Goal: Task Accomplishment & Management: Complete application form

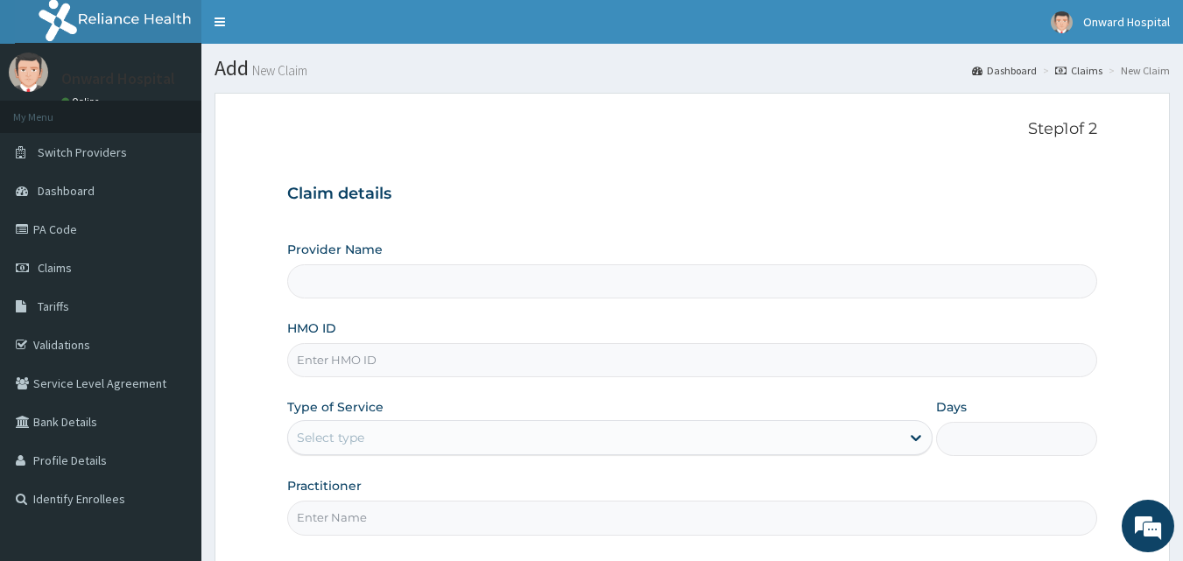
click at [502, 369] on input "HMO ID" at bounding box center [692, 360] width 811 height 34
type input "npm/101"
type input "ONWARD HOSPITAL"
type input "npm/10163/c"
click at [538, 427] on div "Select type" at bounding box center [594, 438] width 612 height 28
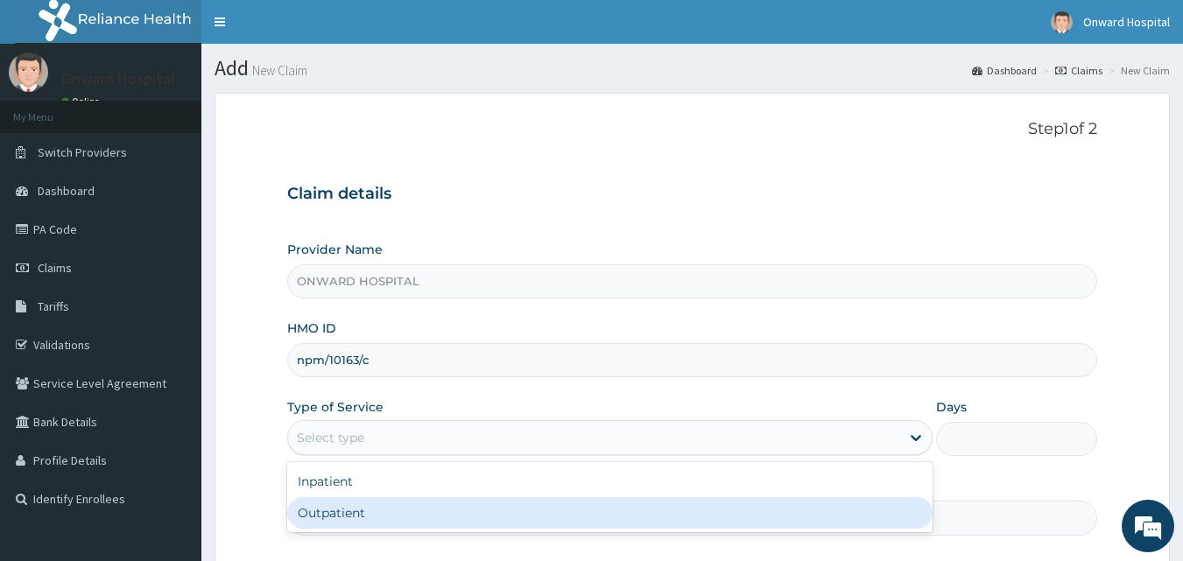
drag, startPoint x: 506, startPoint y: 510, endPoint x: 514, endPoint y: 488, distance: 23.3
click at [505, 510] on div "Outpatient" at bounding box center [609, 513] width 645 height 32
type input "1"
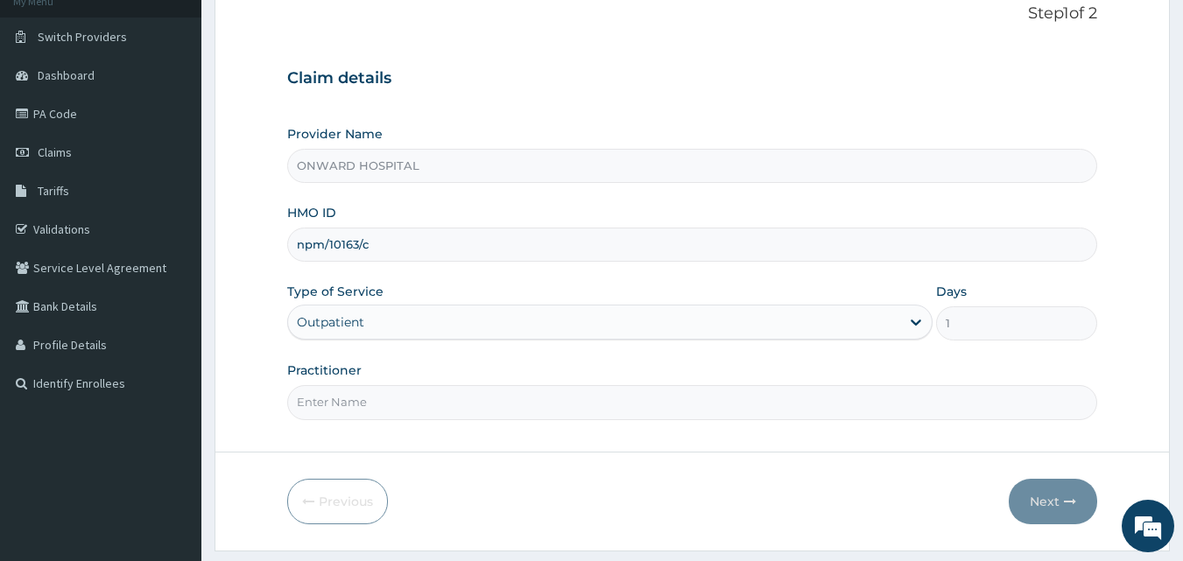
scroll to position [164, 0]
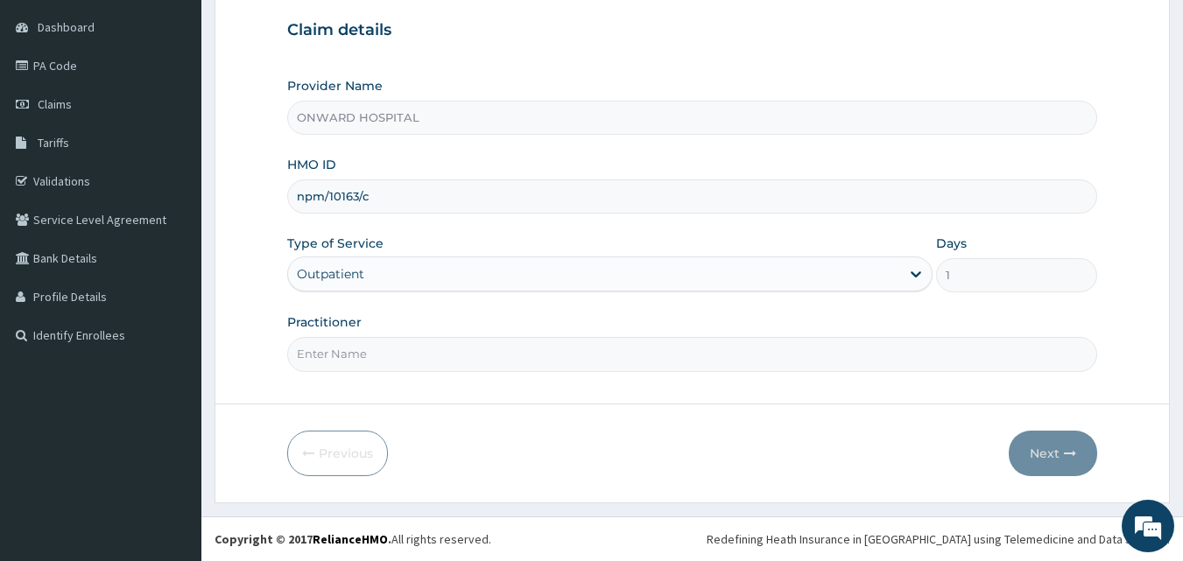
click at [419, 367] on input "Practitioner" at bounding box center [692, 354] width 811 height 34
type input "DR ADESIYAN"
click at [1035, 455] on button "Next" at bounding box center [1053, 454] width 88 height 46
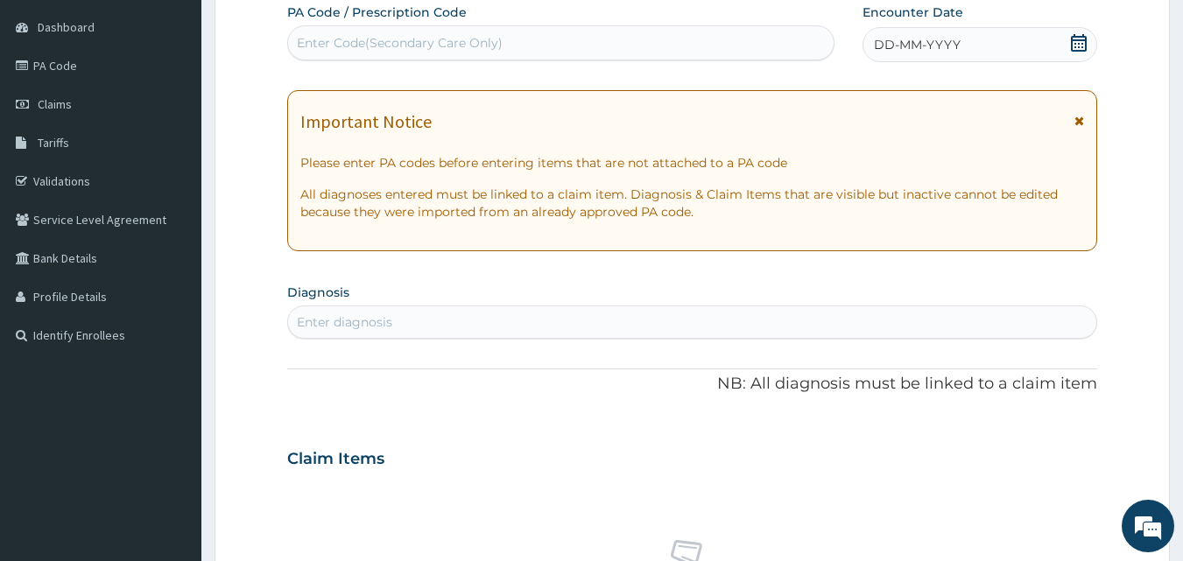
drag, startPoint x: 998, startPoint y: 32, endPoint x: 974, endPoint y: 67, distance: 41.5
click at [997, 32] on div "DD-MM-YYYY" at bounding box center [979, 44] width 235 height 35
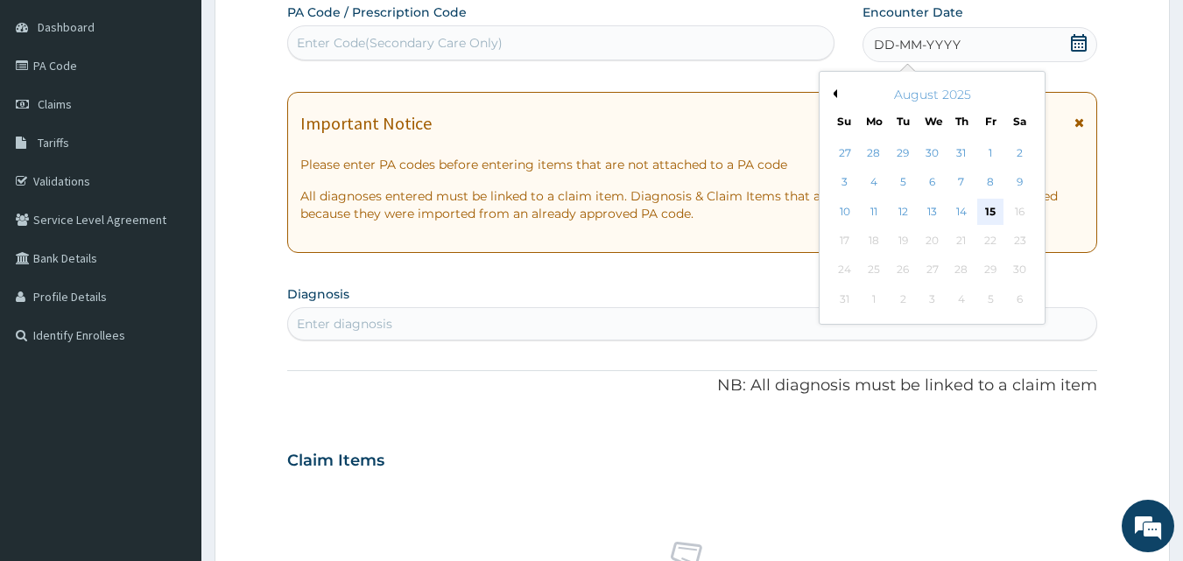
click at [992, 216] on div "15" at bounding box center [990, 212] width 26 height 26
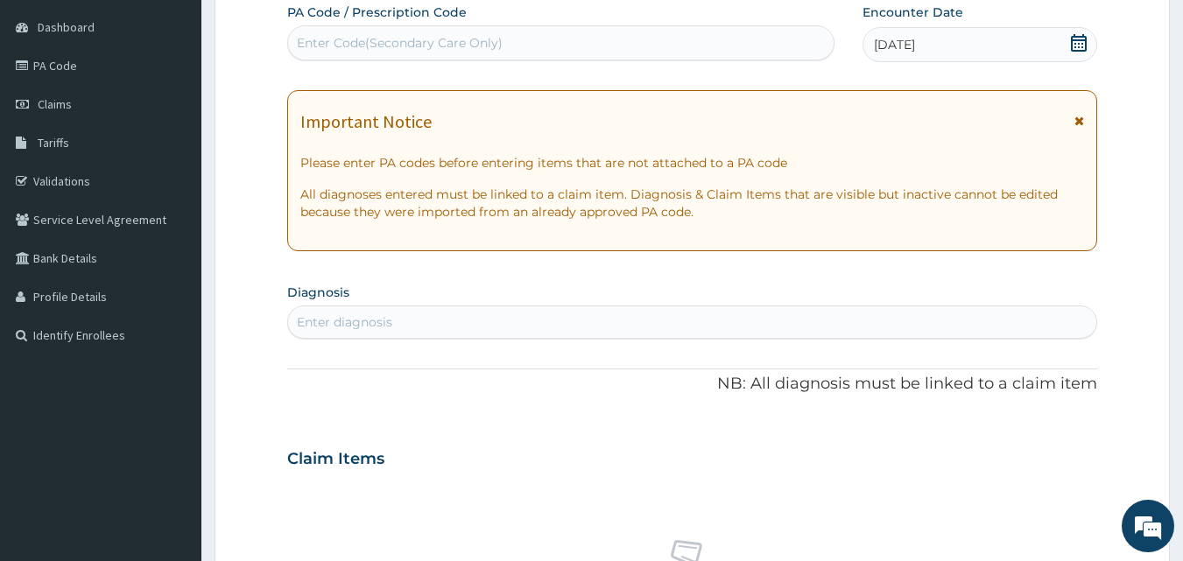
click at [778, 316] on div "Enter diagnosis" at bounding box center [692, 322] width 809 height 28
type input "malaria"
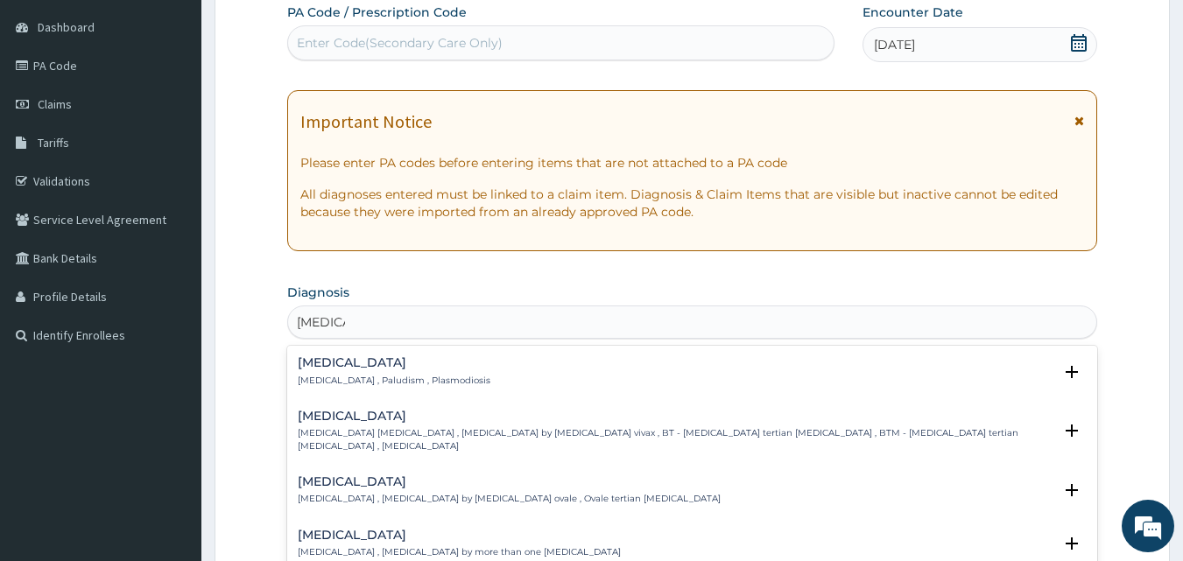
click at [503, 359] on div "Malaria Malaria , Paludism , Plasmodiosis" at bounding box center [693, 371] width 790 height 31
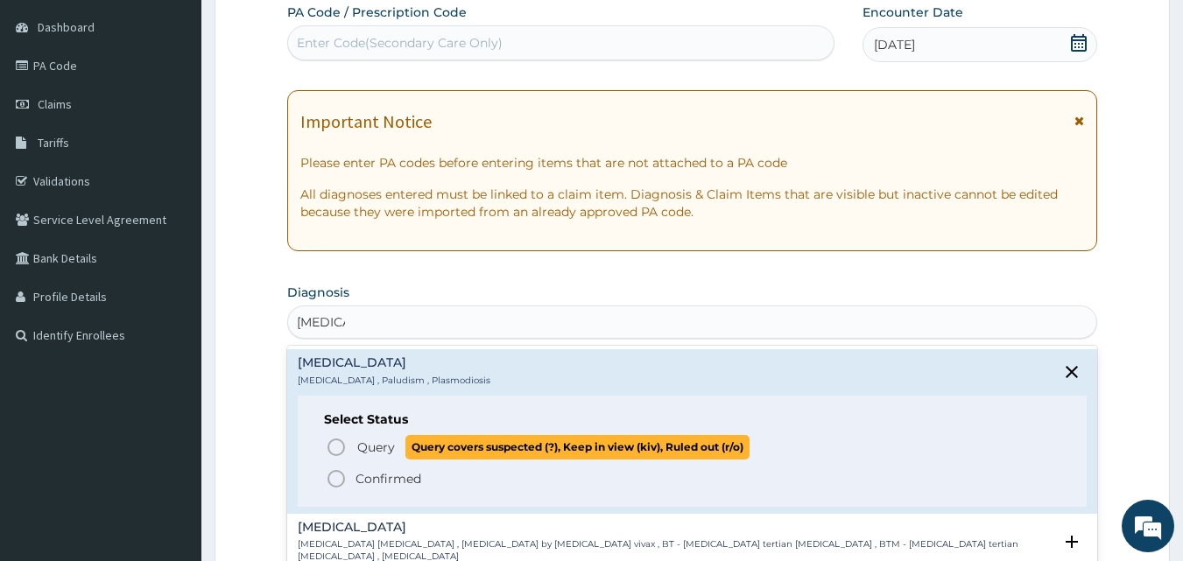
click at [334, 449] on icon "status option query" at bounding box center [336, 447] width 21 height 21
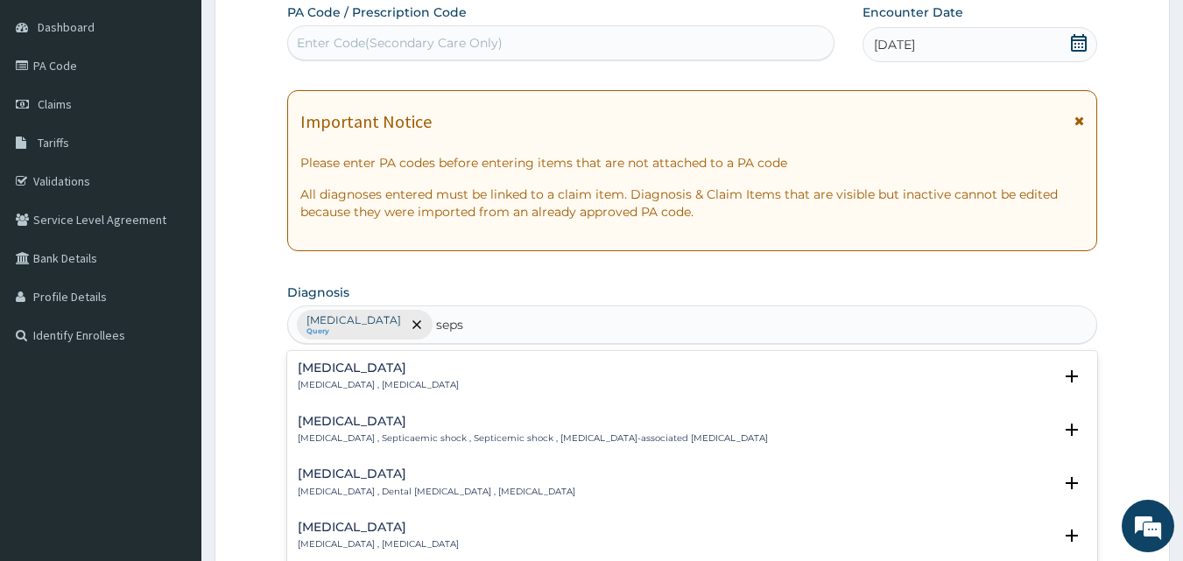
type input "sepsi"
click at [475, 386] on div "Sepsis Systemic infection , Sepsis" at bounding box center [693, 377] width 790 height 31
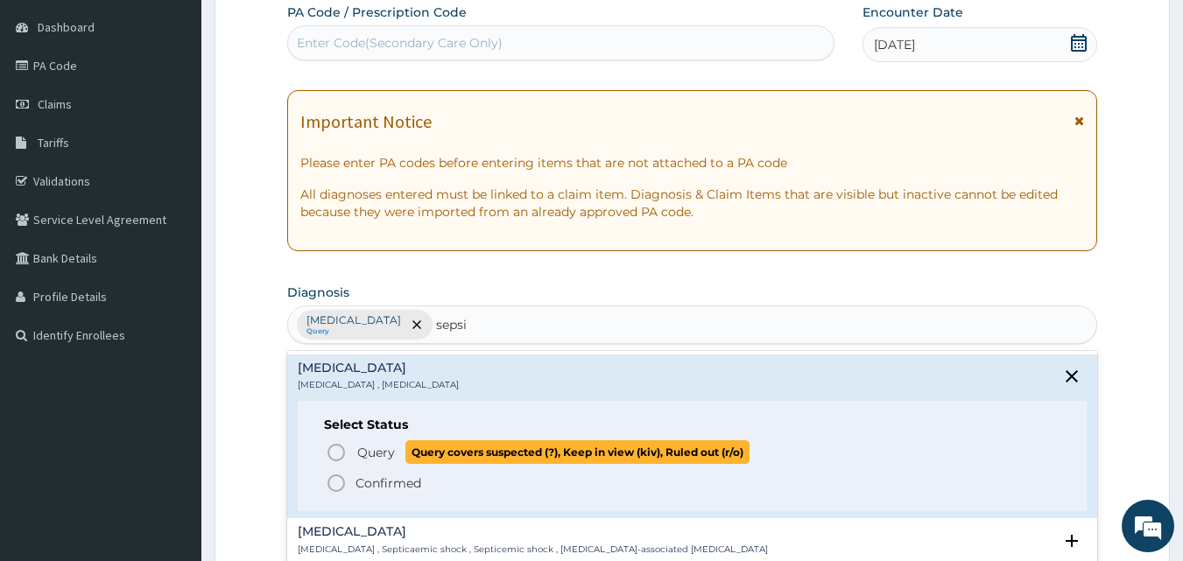
click at [369, 452] on span "Query" at bounding box center [376, 453] width 38 height 18
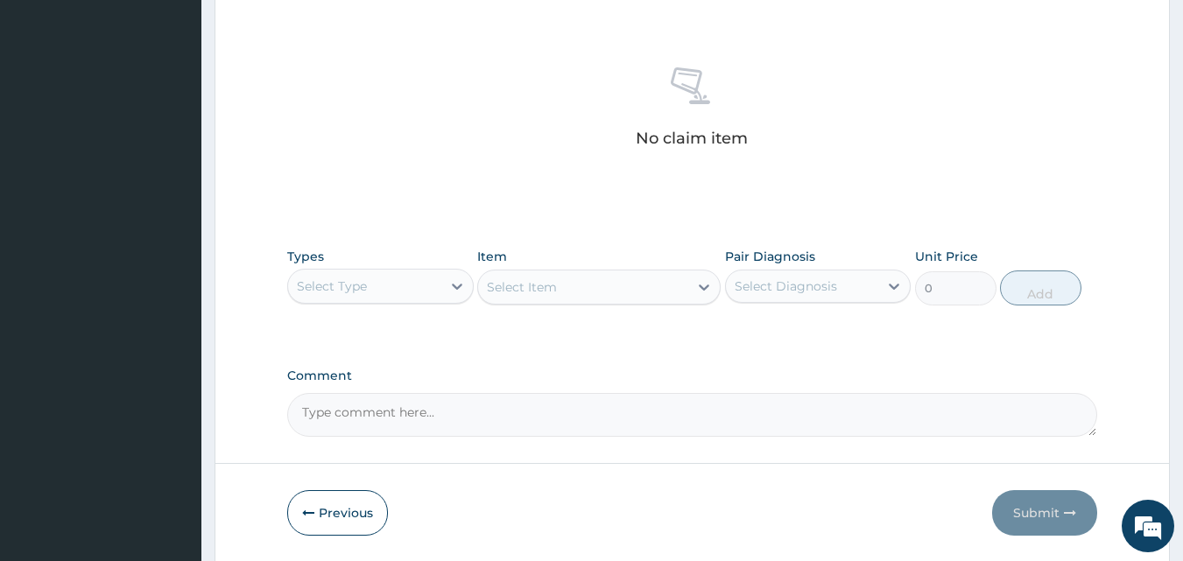
scroll to position [689, 0]
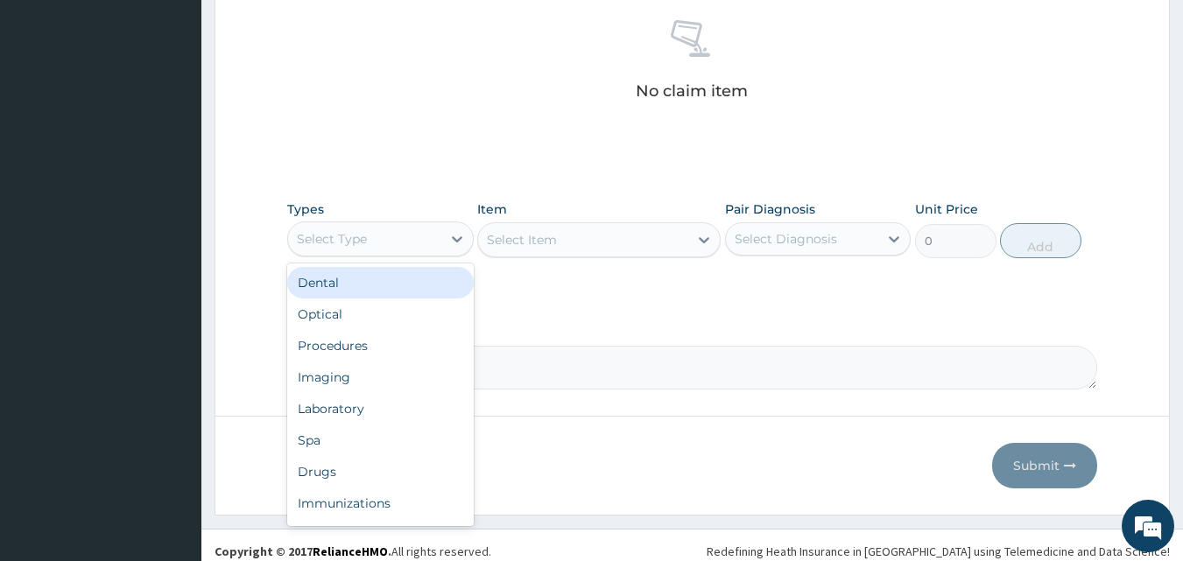
click at [383, 243] on div "Select Type" at bounding box center [364, 239] width 153 height 28
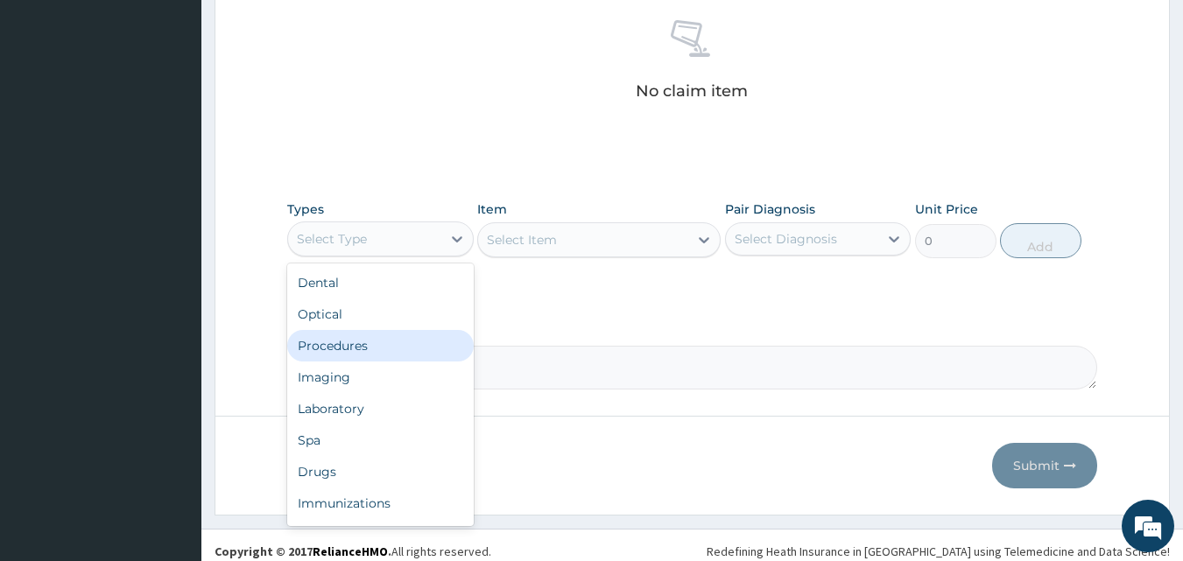
click at [375, 342] on div "Procedures" at bounding box center [380, 346] width 186 height 32
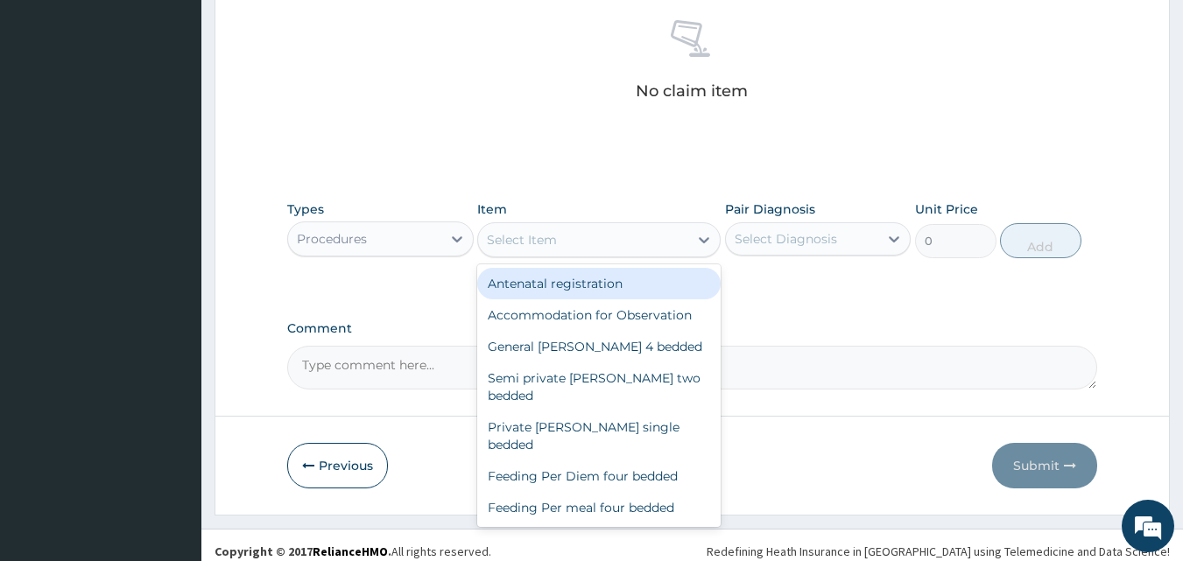
click at [557, 244] on div "Select Item" at bounding box center [583, 240] width 210 height 28
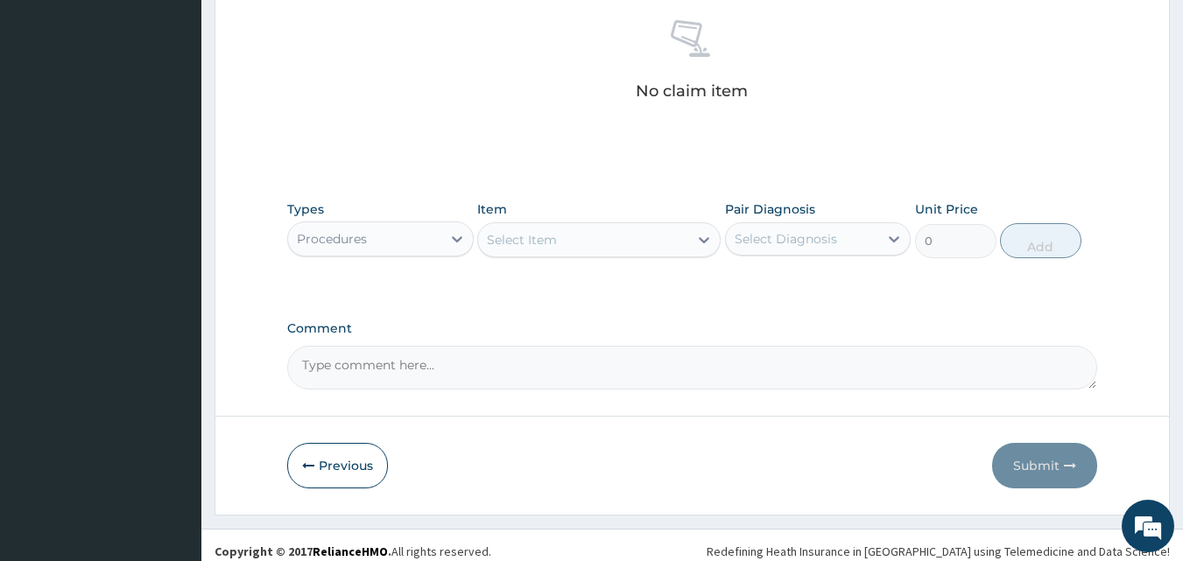
click at [557, 244] on div "Select Item" at bounding box center [583, 240] width 210 height 28
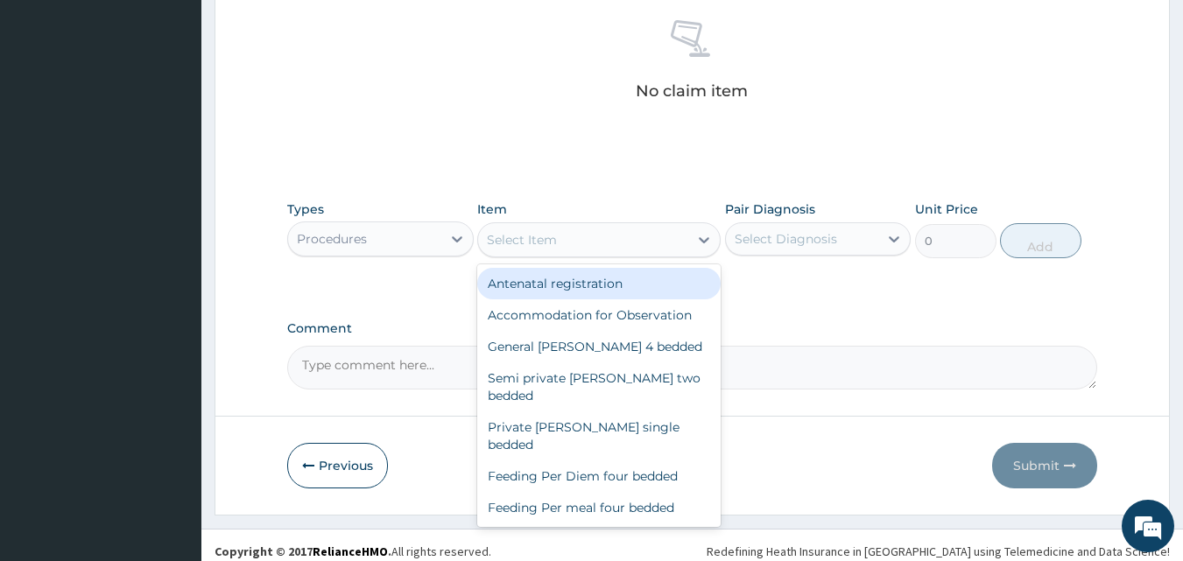
click at [542, 243] on div "Select Item" at bounding box center [522, 240] width 70 height 18
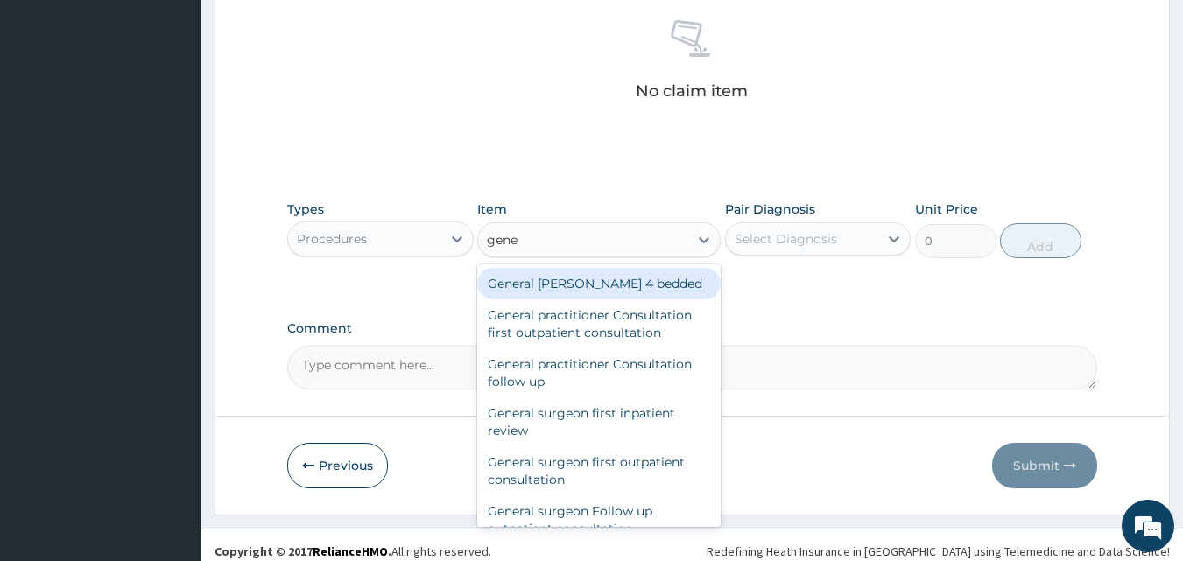
type input "gener"
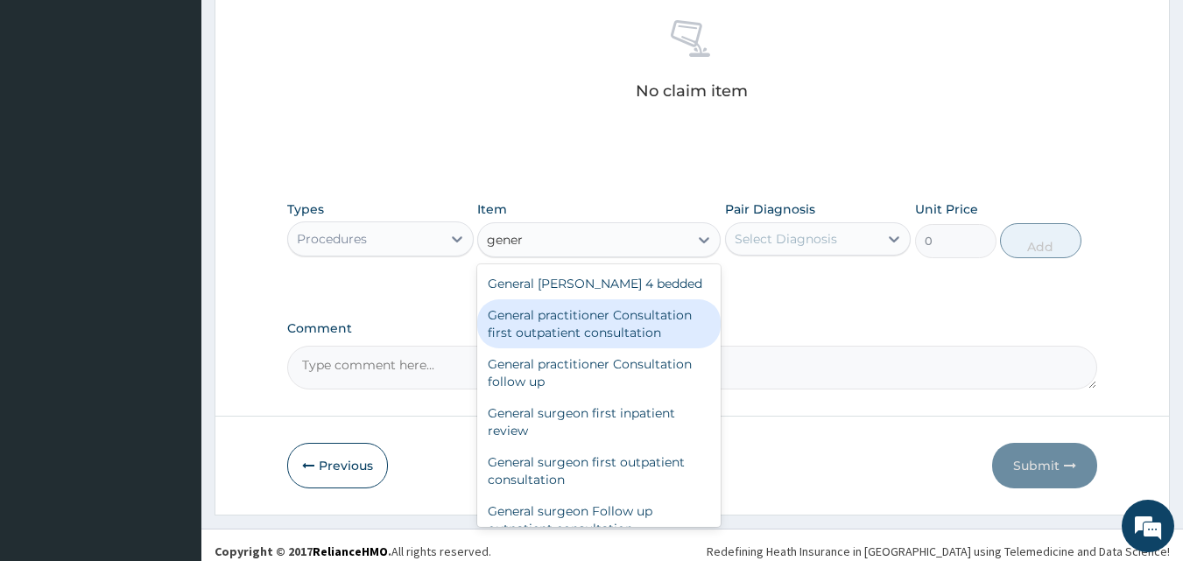
click at [569, 312] on div "General practitioner Consultation first outpatient consultation" at bounding box center [598, 323] width 243 height 49
type input "3795"
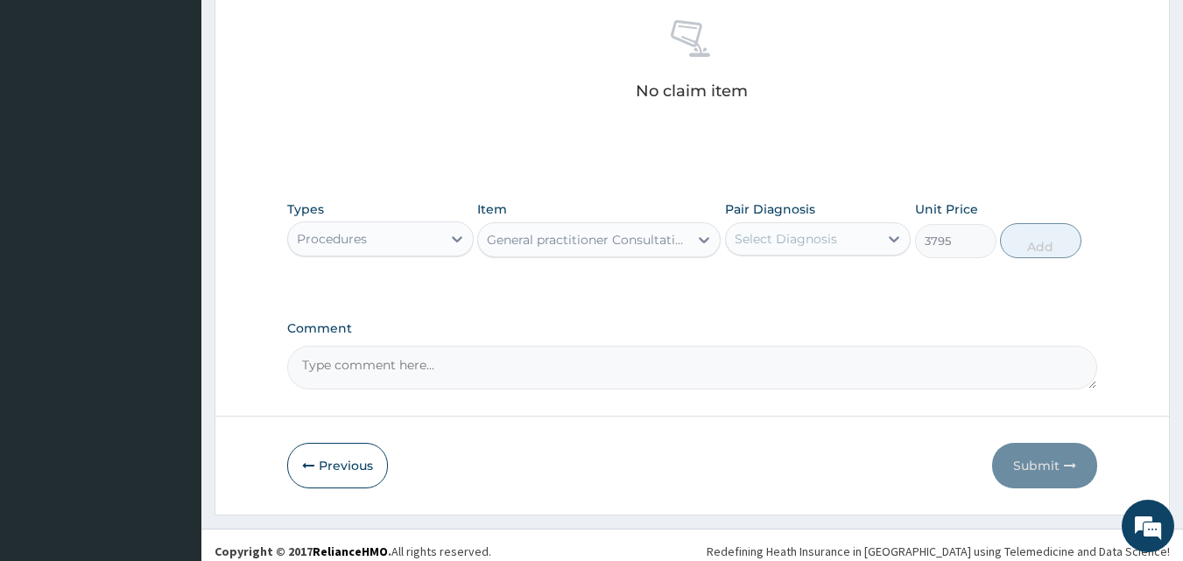
click at [775, 242] on div "Select Diagnosis" at bounding box center [786, 239] width 102 height 18
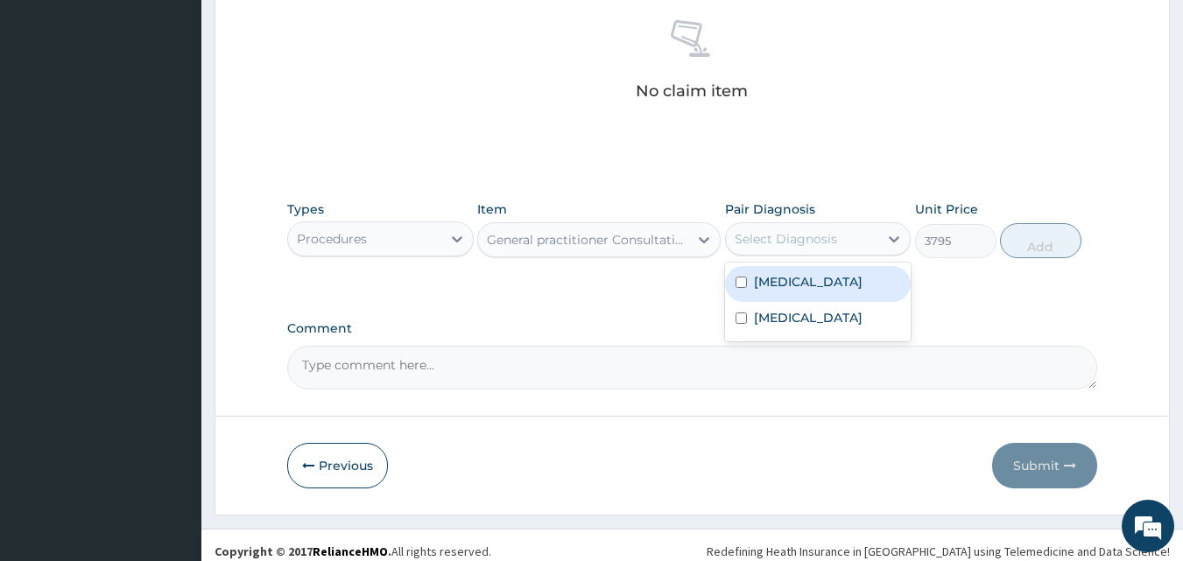
click at [768, 292] on div "Malaria" at bounding box center [818, 284] width 186 height 36
checkbox input "true"
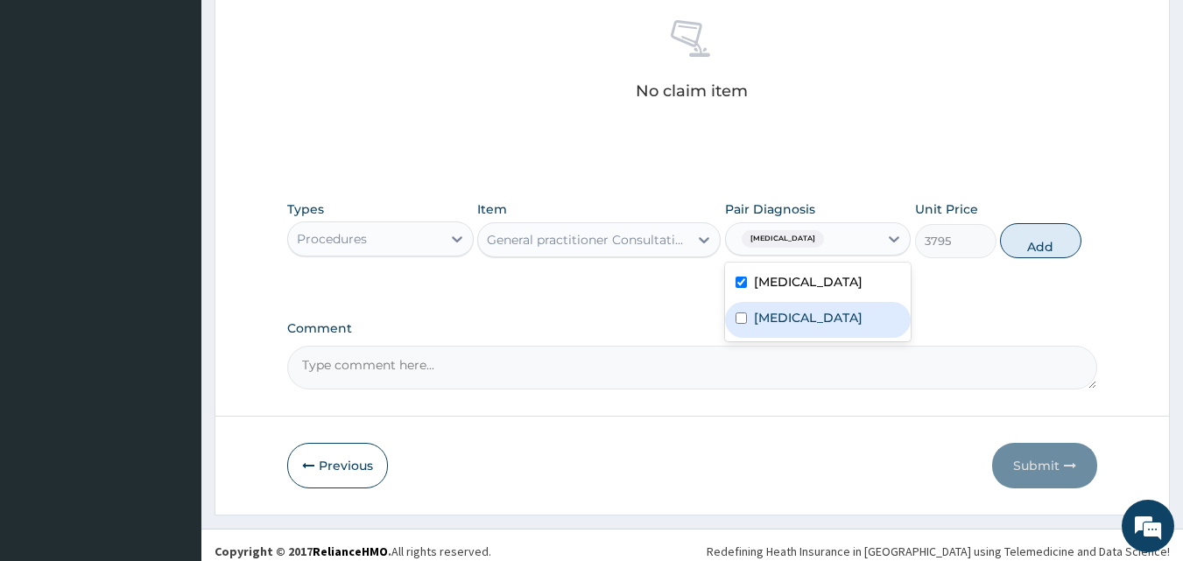
click at [766, 316] on label "Sepsis" at bounding box center [808, 318] width 109 height 18
checkbox input "true"
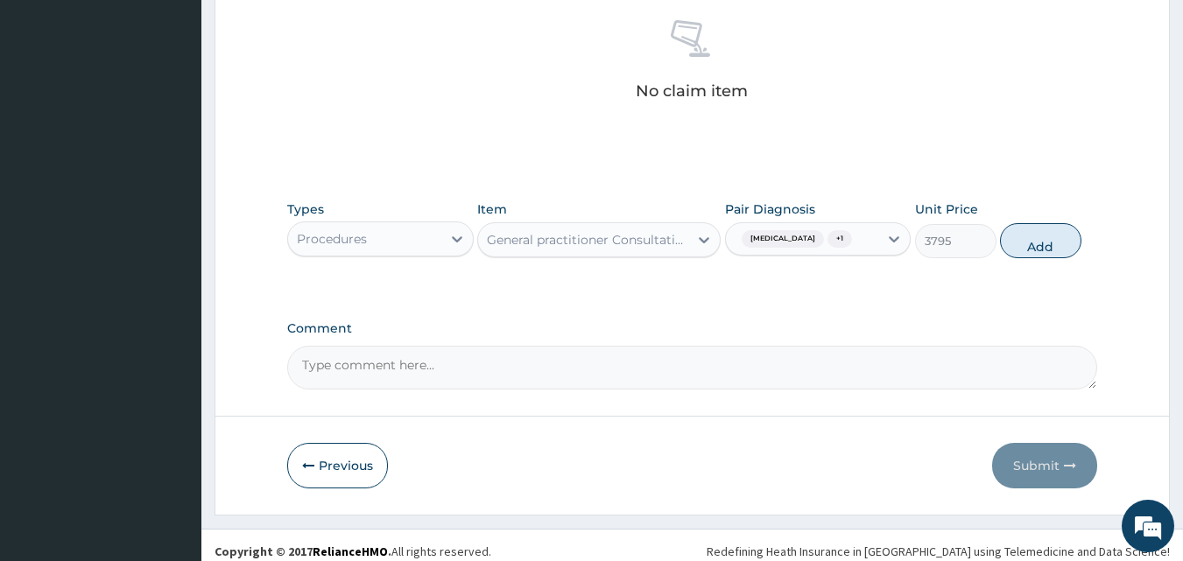
drag, startPoint x: 1029, startPoint y: 243, endPoint x: 800, endPoint y: 205, distance: 231.7
click at [1028, 243] on button "Add" at bounding box center [1040, 240] width 81 height 35
type input "0"
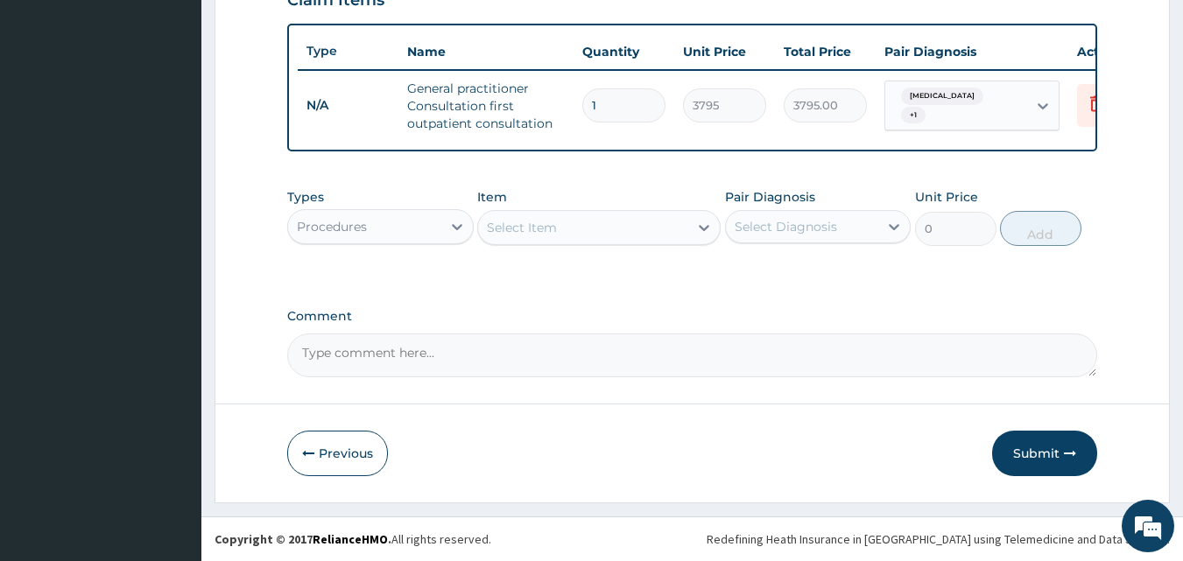
scroll to position [641, 0]
click at [328, 225] on div "Procedures" at bounding box center [332, 227] width 70 height 18
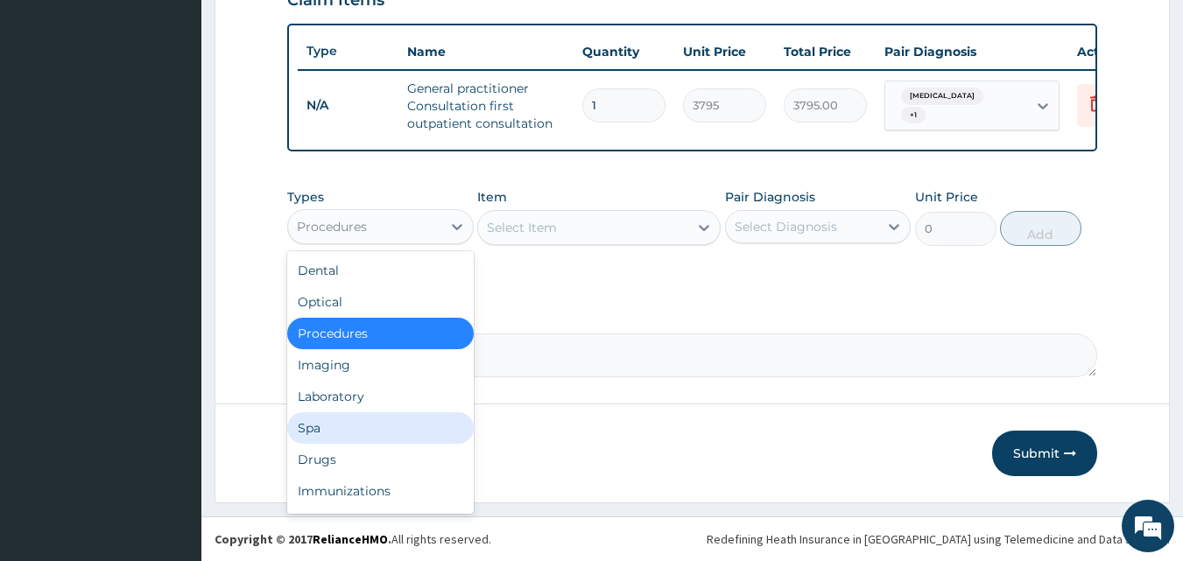
scroll to position [60, 0]
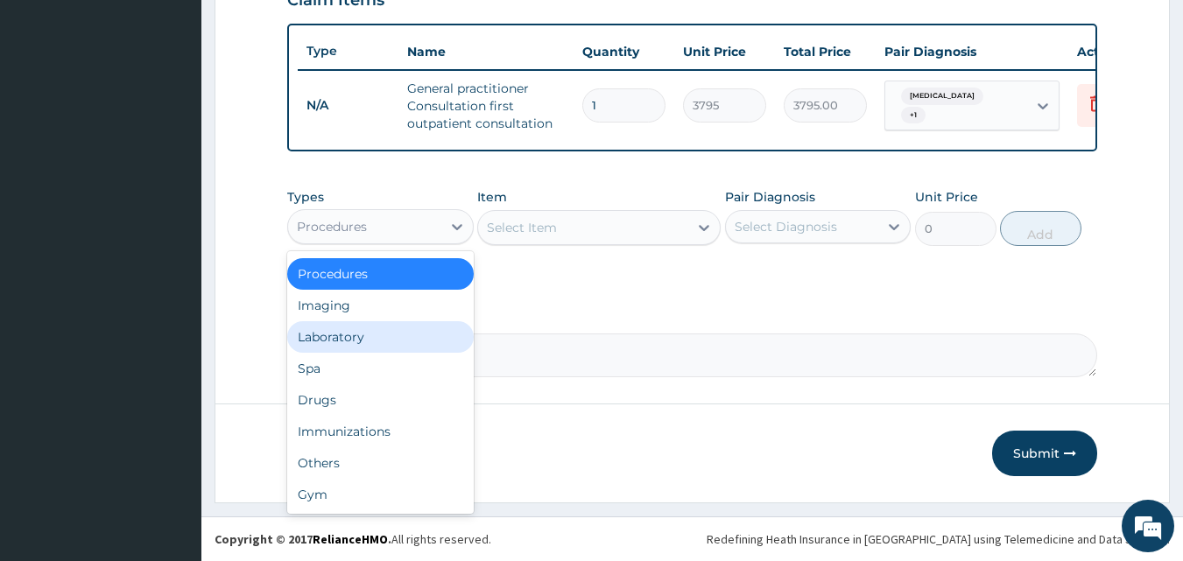
click at [347, 328] on div "Laboratory" at bounding box center [380, 337] width 186 height 32
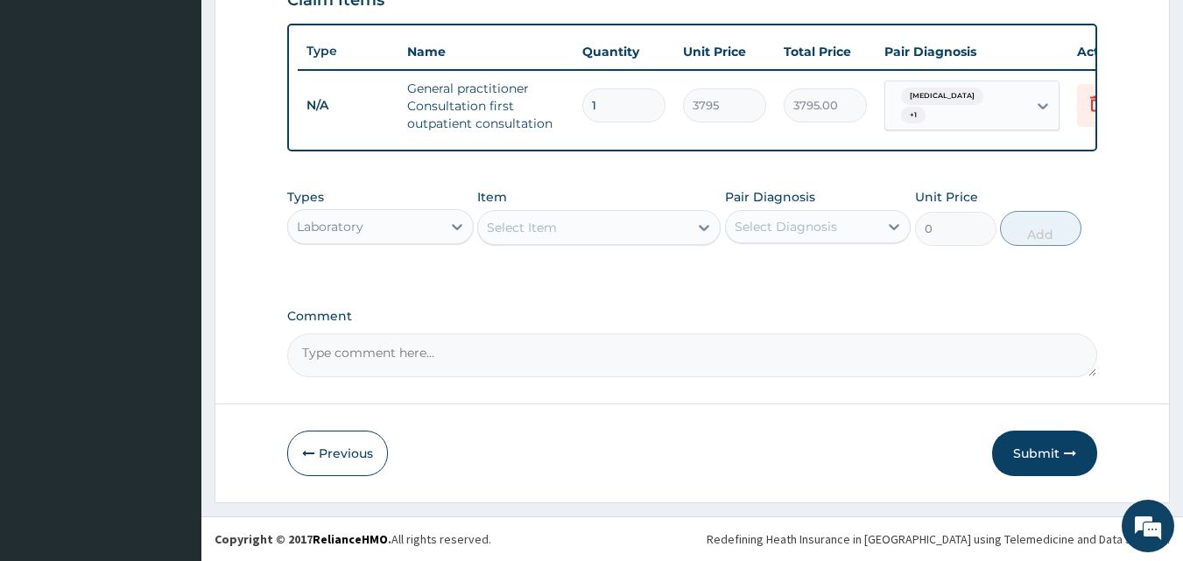
click at [573, 235] on div "Select Item" at bounding box center [583, 228] width 210 height 28
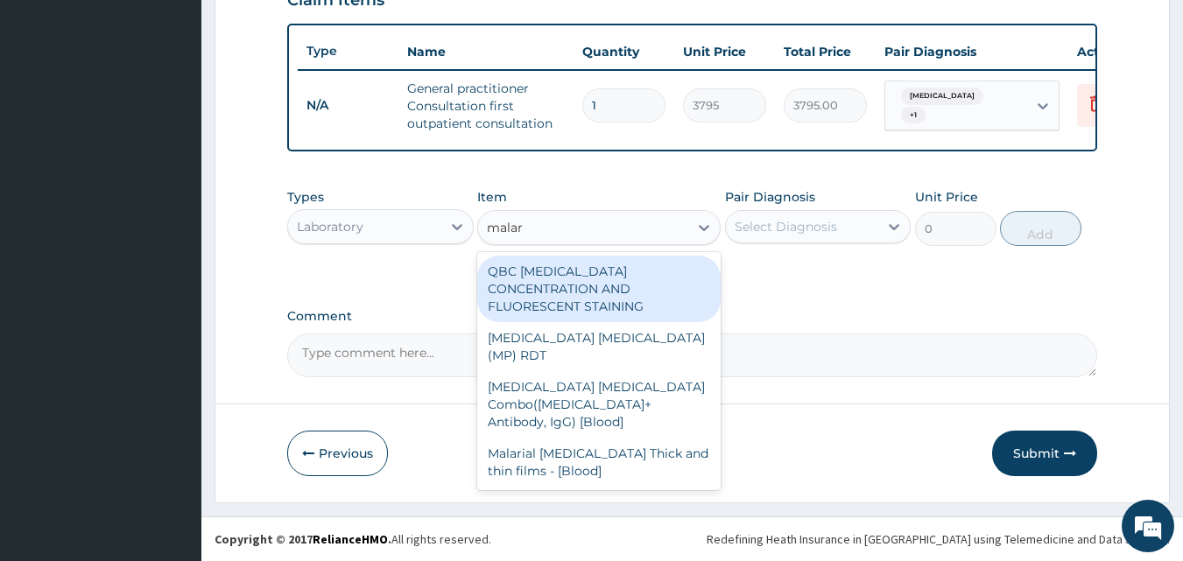
type input "malari"
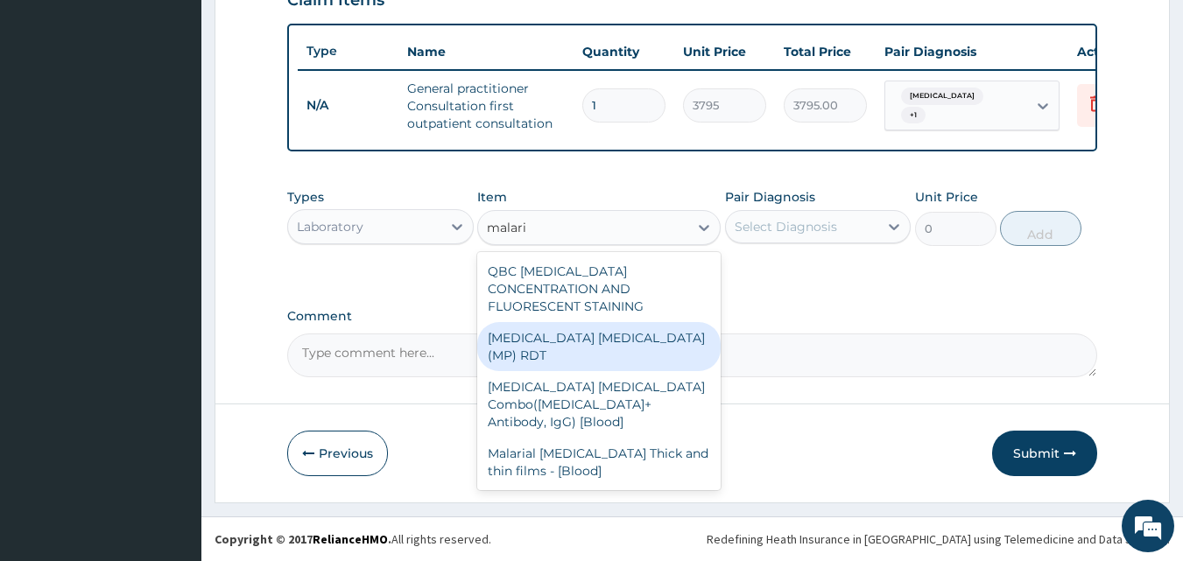
click at [554, 322] on div "MALARIA PARASITE (MP) RDT" at bounding box center [598, 346] width 243 height 49
type input "1725"
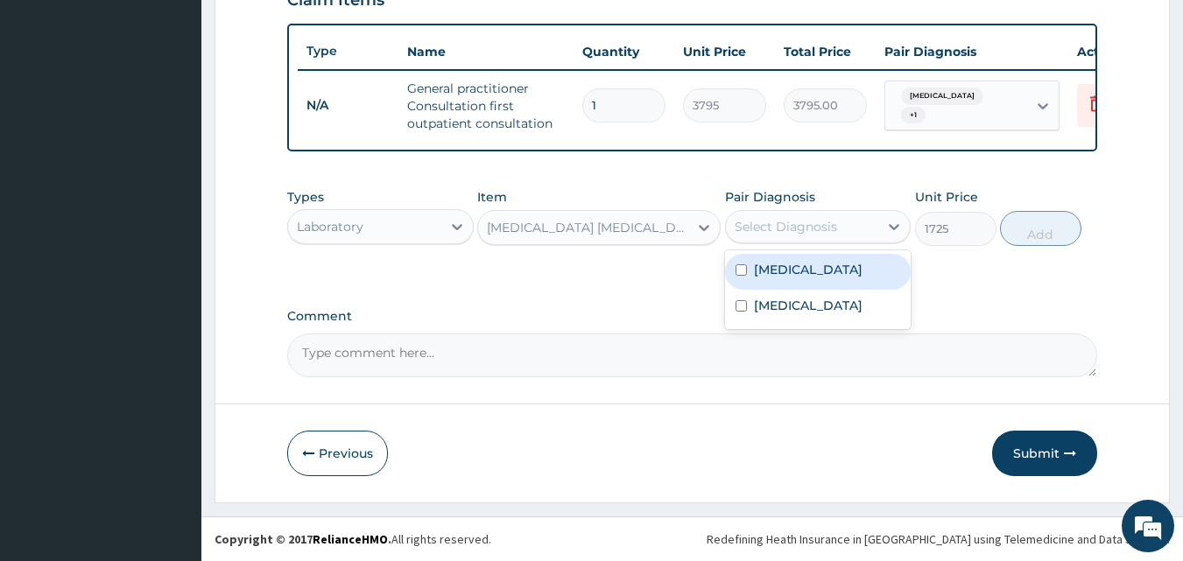
click at [769, 222] on div "Select Diagnosis" at bounding box center [786, 227] width 102 height 18
click at [763, 285] on div "Malaria" at bounding box center [818, 272] width 186 height 36
checkbox input "true"
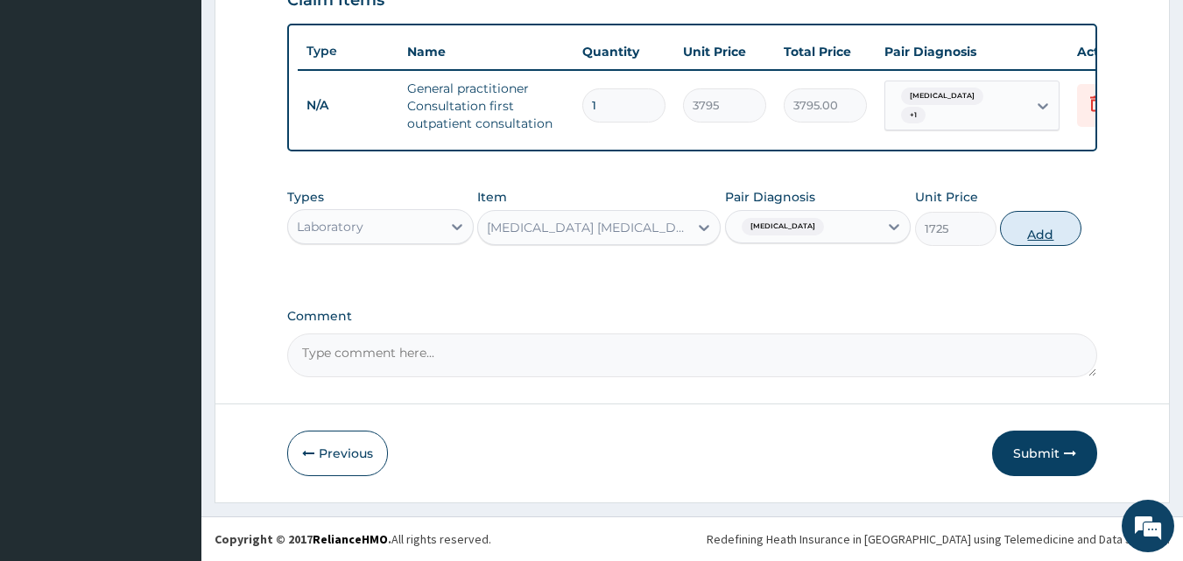
click at [1033, 217] on button "Add" at bounding box center [1040, 228] width 81 height 35
type input "0"
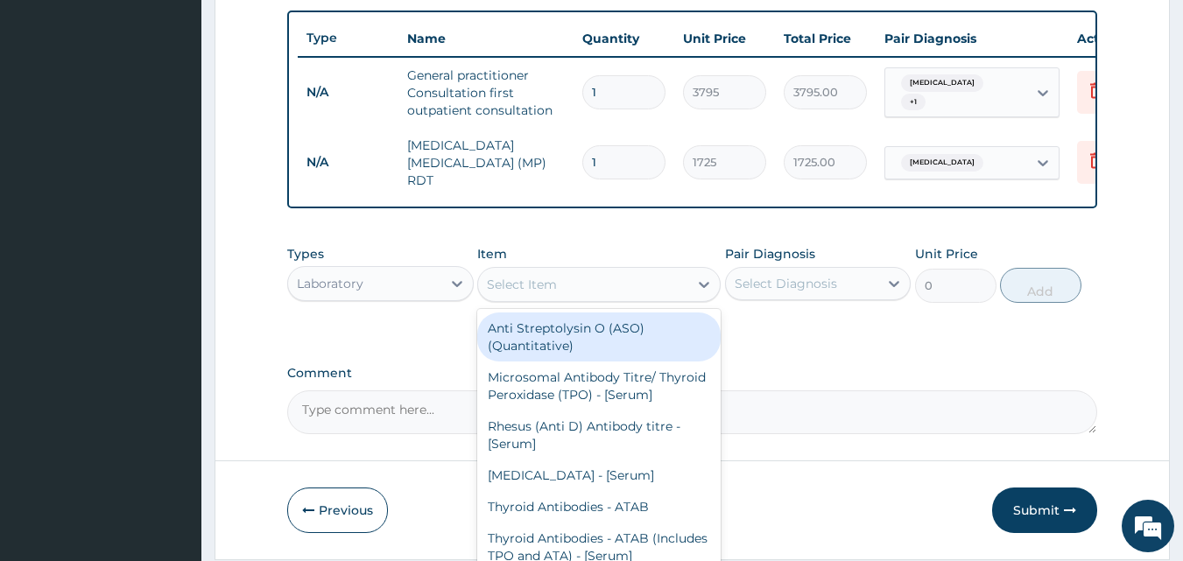
click at [596, 292] on div "Select Item" at bounding box center [583, 285] width 210 height 28
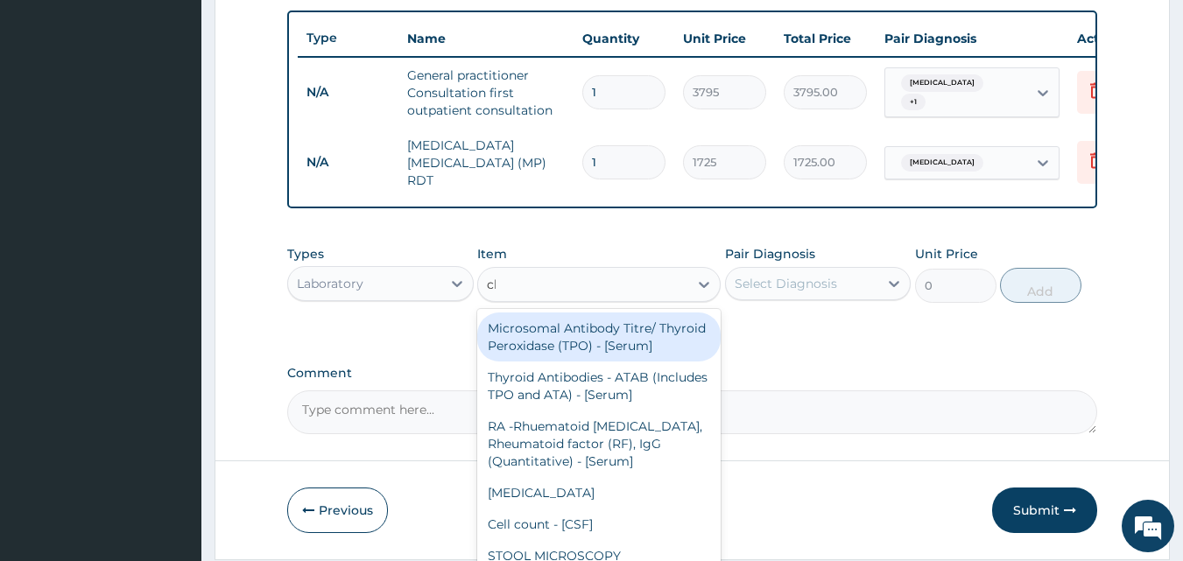
type input "cbc"
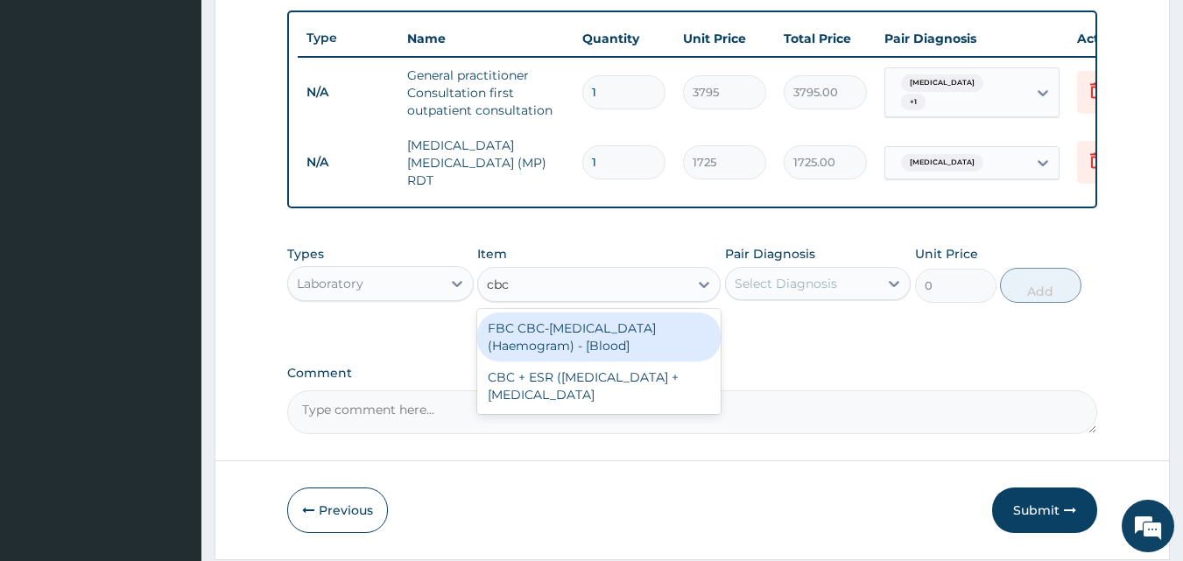
click at [520, 334] on div "FBC CBC-Complete Blood Count (Haemogram) - [Blood]" at bounding box center [598, 337] width 243 height 49
type input "4600"
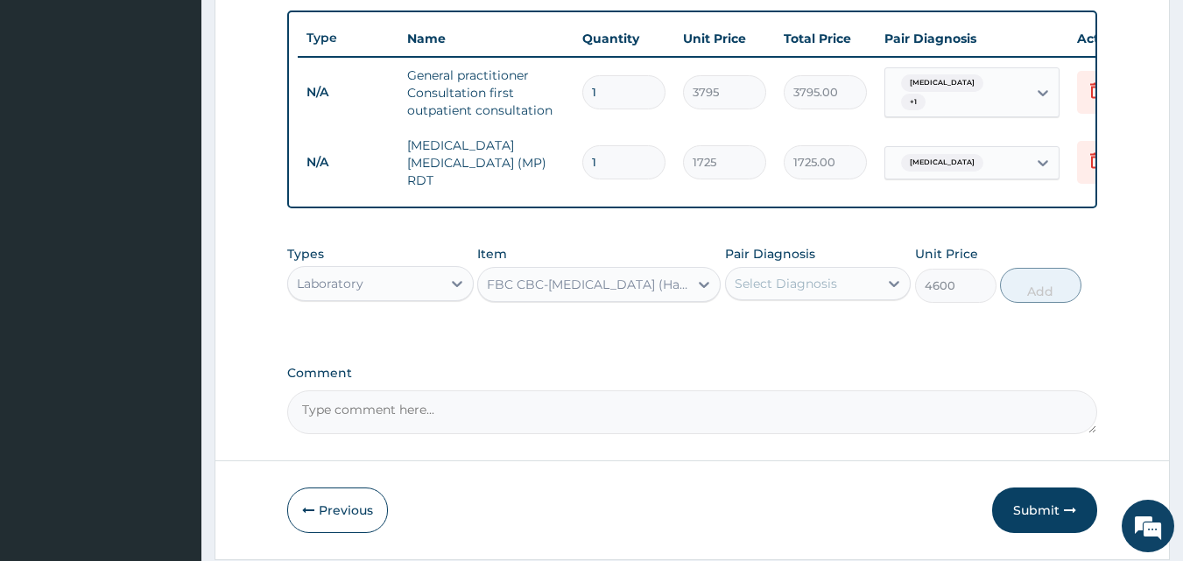
click at [775, 296] on div "Select Diagnosis" at bounding box center [802, 284] width 153 height 28
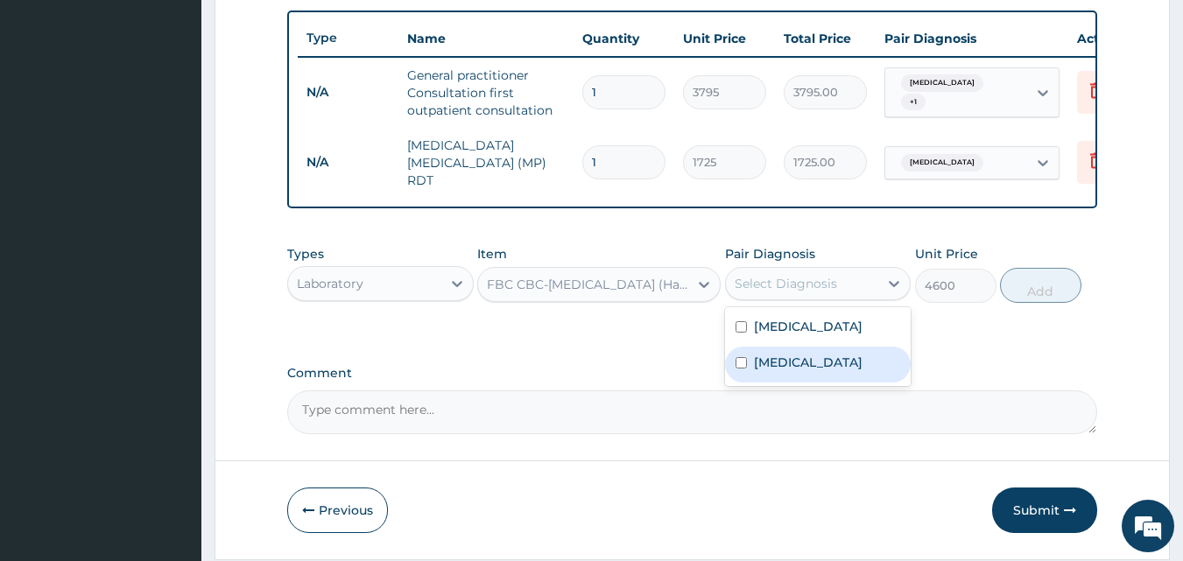
click at [773, 358] on label "Sepsis" at bounding box center [808, 363] width 109 height 18
checkbox input "true"
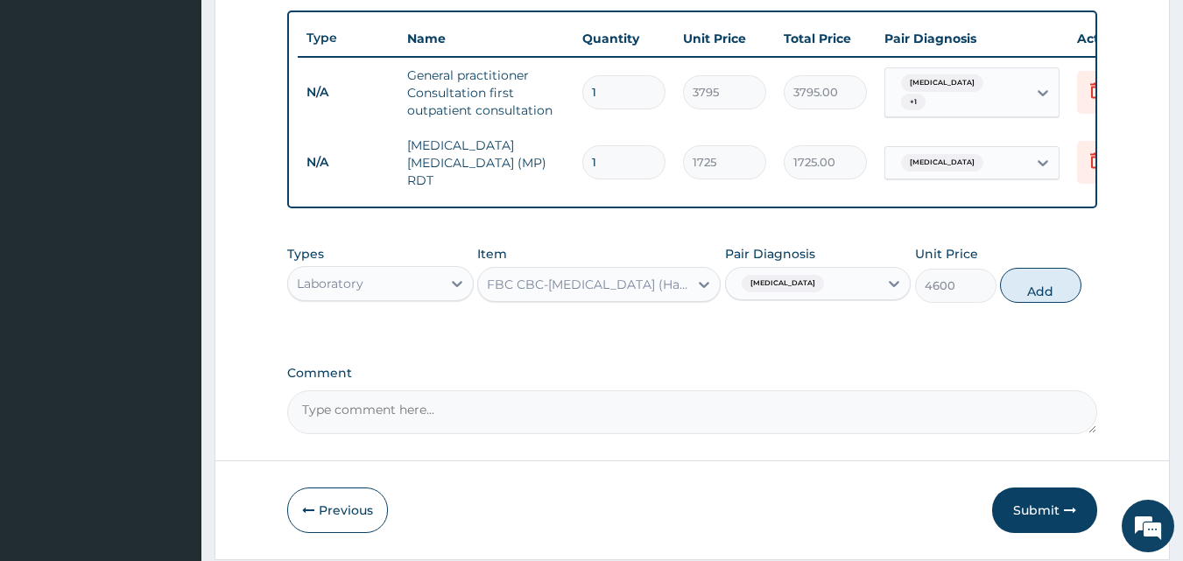
drag, startPoint x: 1021, startPoint y: 297, endPoint x: 971, endPoint y: 264, distance: 60.0
click at [1022, 296] on button "Add" at bounding box center [1040, 285] width 81 height 35
type input "0"
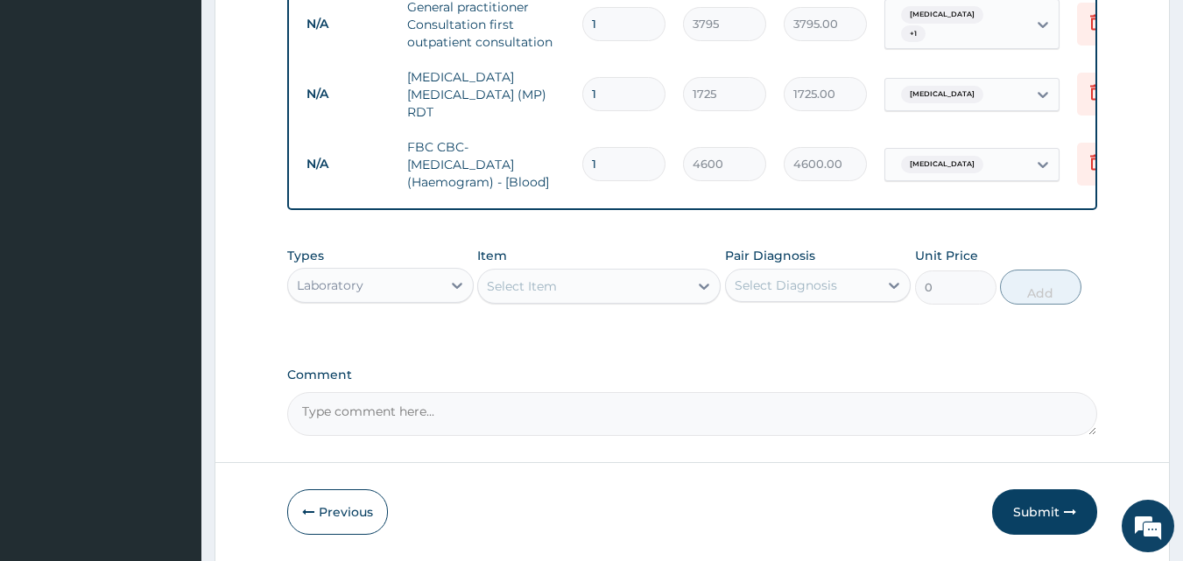
scroll to position [771, 0]
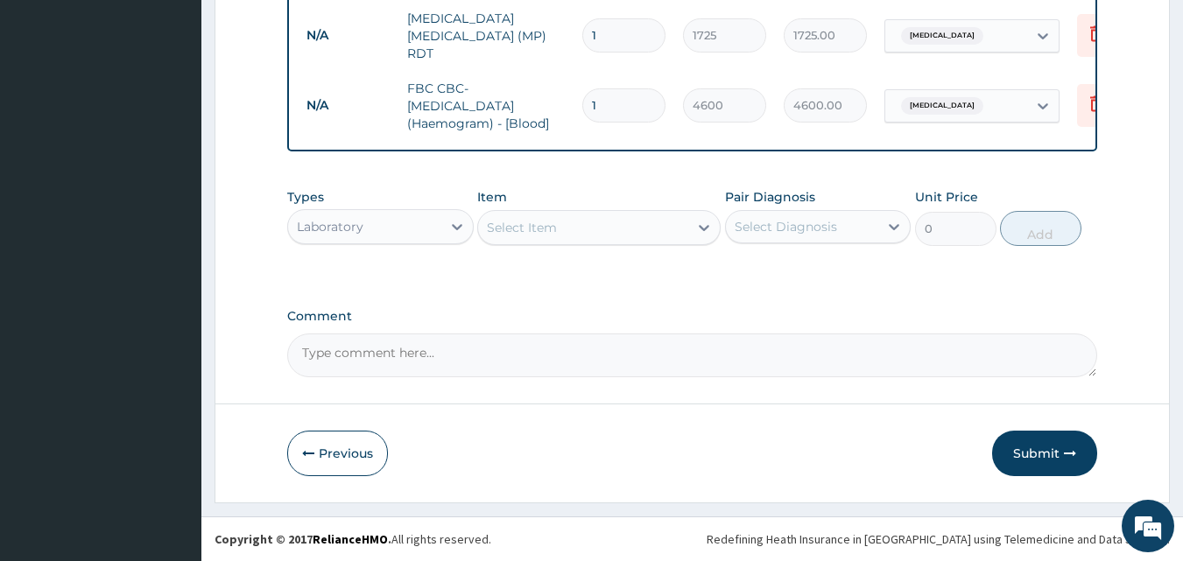
click at [404, 226] on div "Laboratory" at bounding box center [364, 227] width 153 height 28
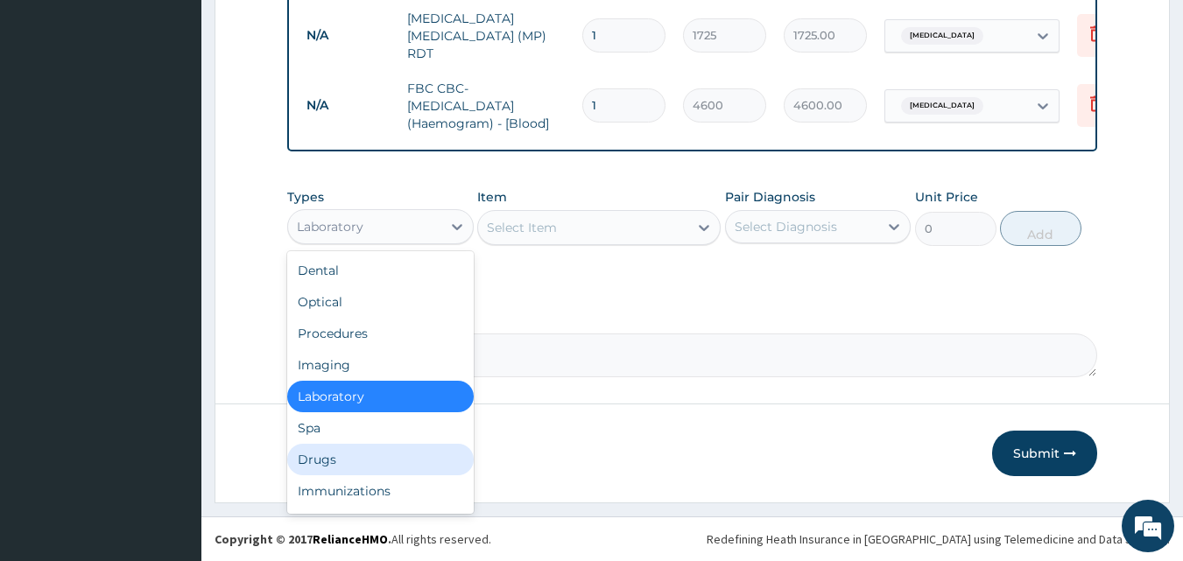
click at [395, 461] on div "Drugs" at bounding box center [380, 460] width 186 height 32
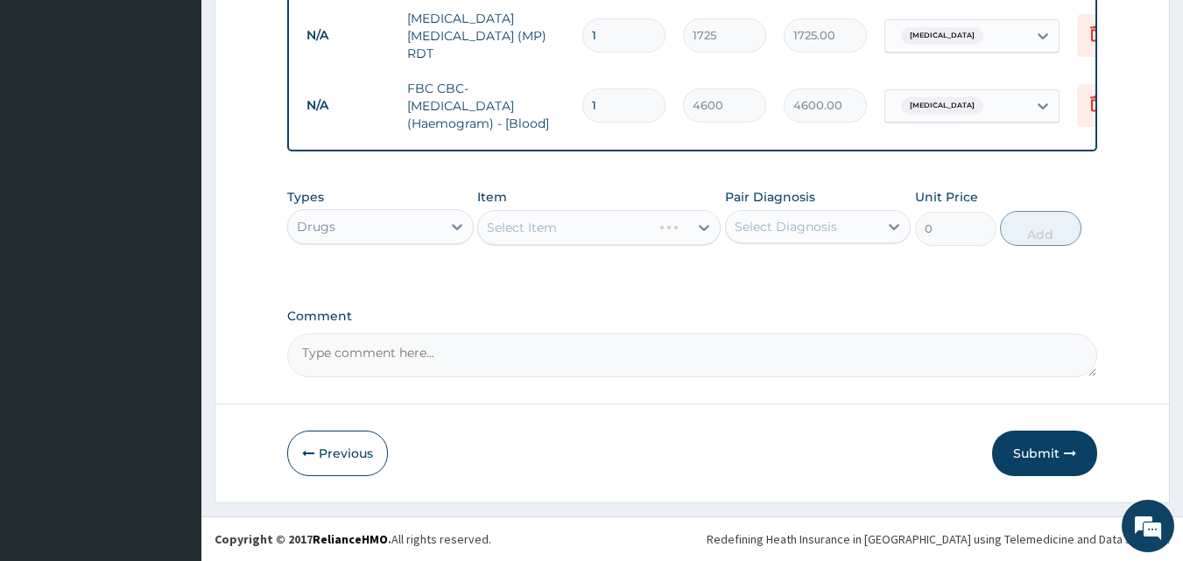
click at [545, 232] on div "Select Item" at bounding box center [598, 227] width 243 height 35
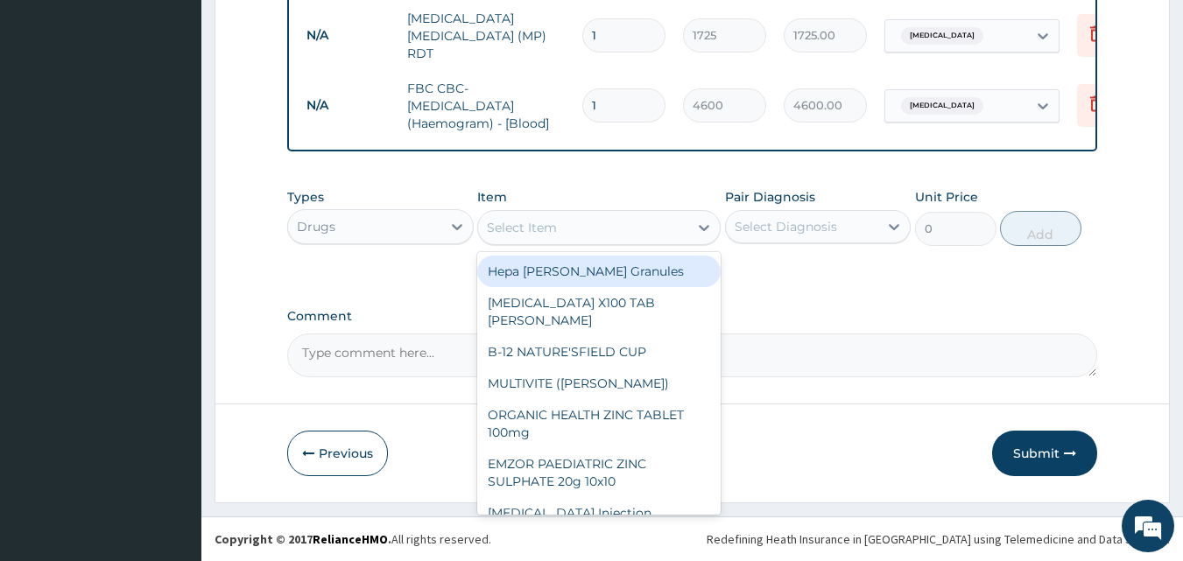
click at [545, 232] on div "Select Item" at bounding box center [522, 228] width 70 height 18
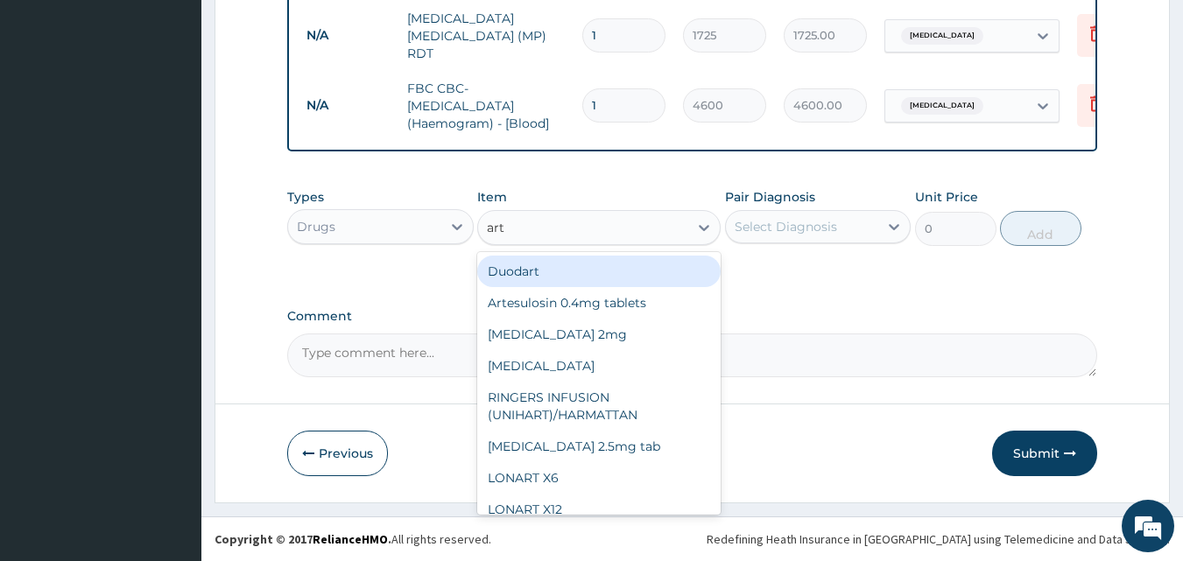
type input "arte"
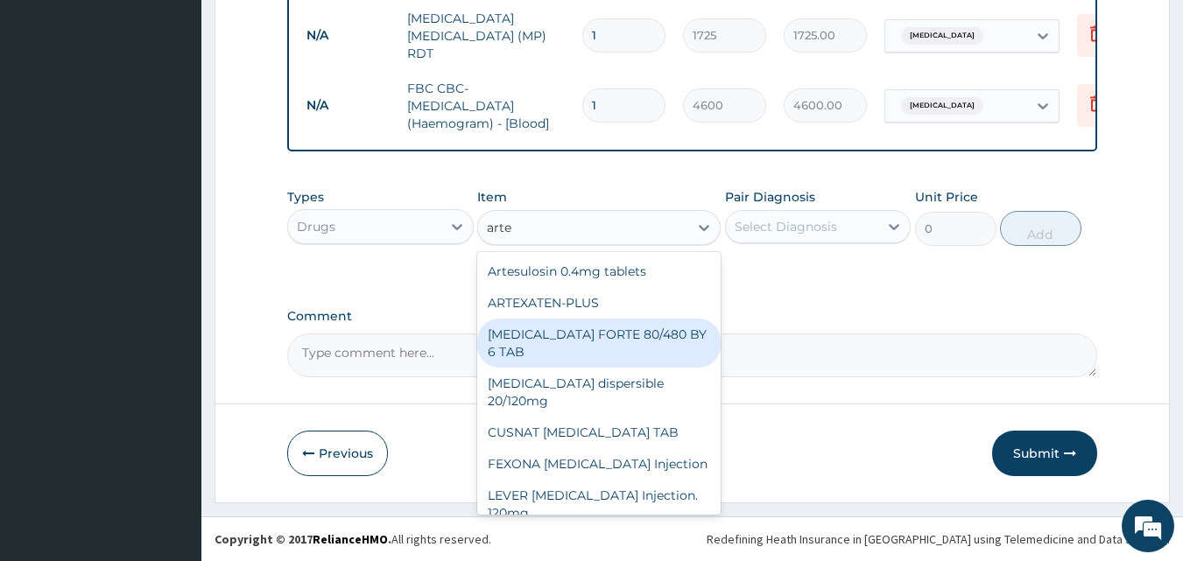
click at [634, 331] on div "COARTEM FORTE 80/480 BY 6 TAB" at bounding box center [598, 343] width 243 height 49
click at [634, 331] on div "Comment" at bounding box center [692, 343] width 811 height 68
type input "480.7"
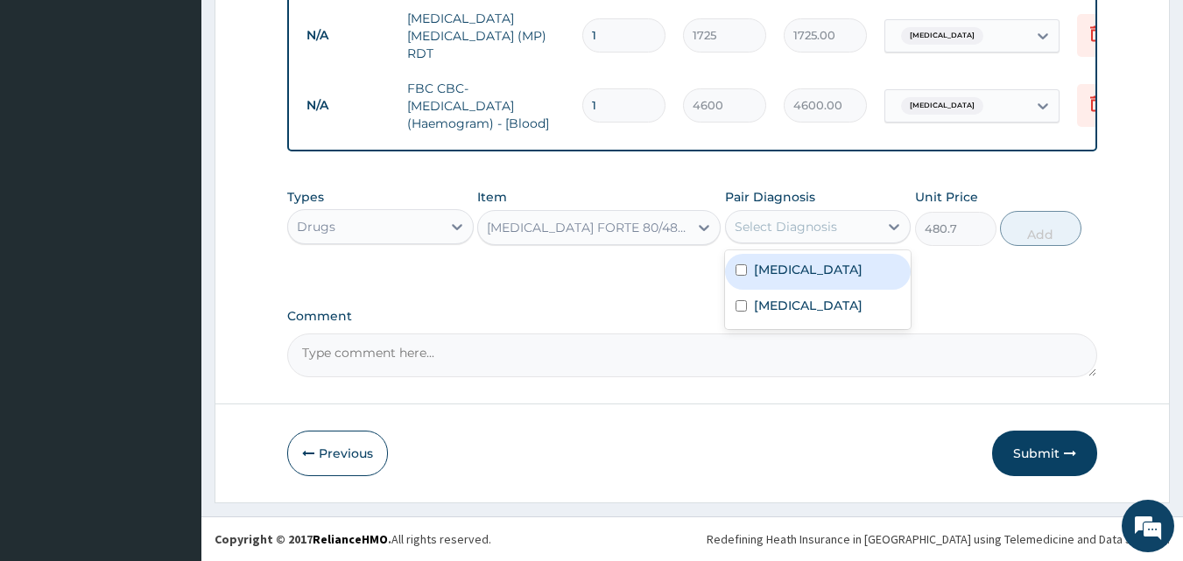
click at [777, 242] on div "Select Diagnosis" at bounding box center [818, 226] width 186 height 33
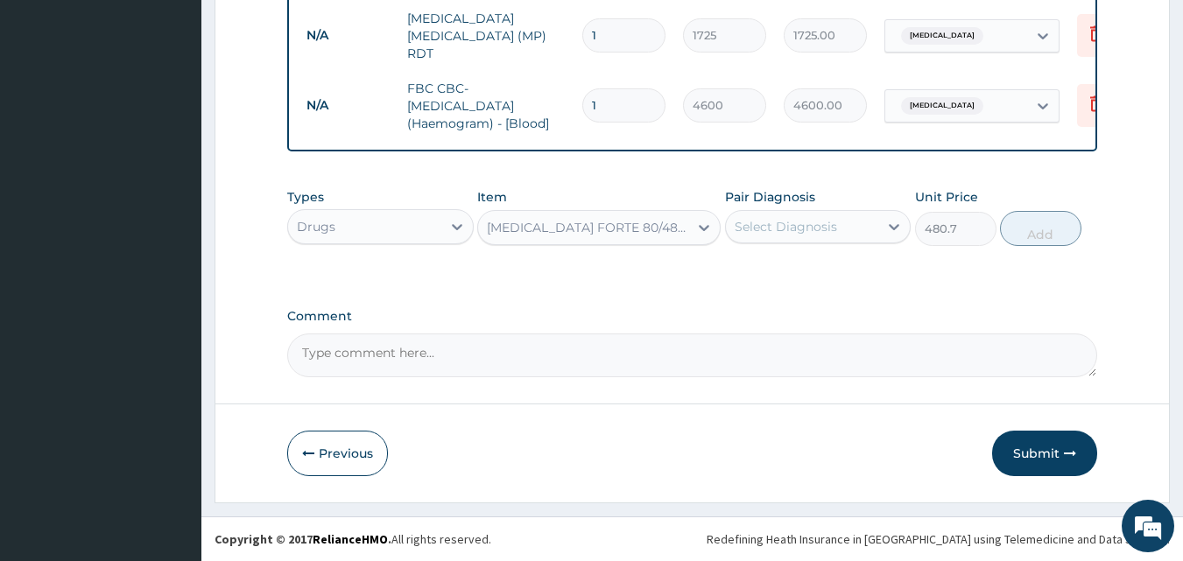
drag, startPoint x: 778, startPoint y: 224, endPoint x: 777, endPoint y: 242, distance: 17.5
click at [779, 224] on div "Select Diagnosis" at bounding box center [786, 227] width 102 height 18
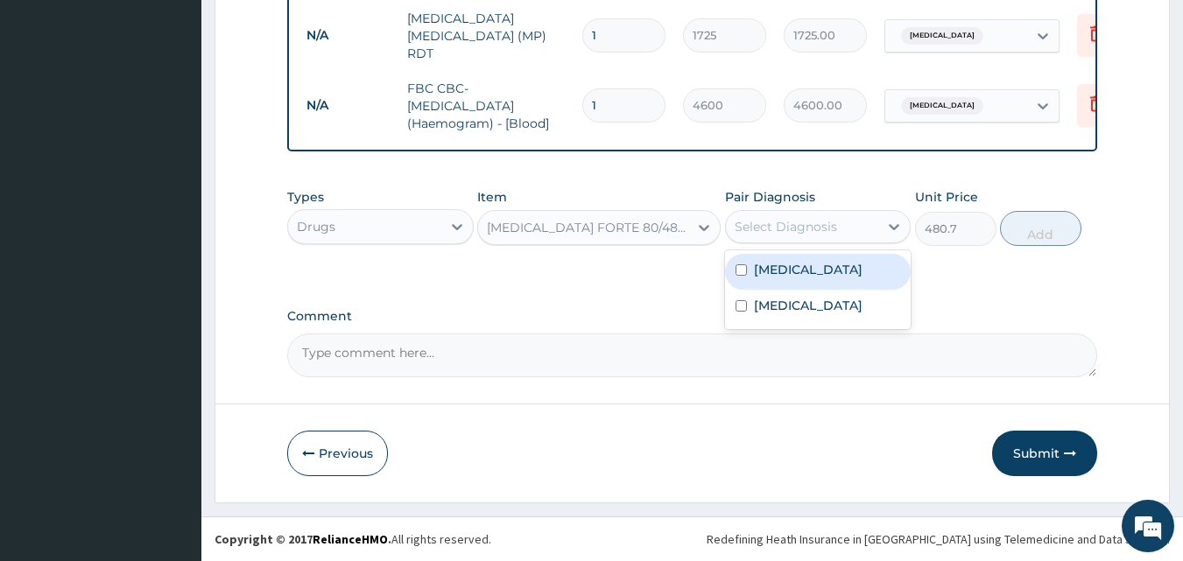
click at [771, 275] on label "Malaria" at bounding box center [808, 270] width 109 height 18
drag, startPoint x: 771, startPoint y: 275, endPoint x: 844, endPoint y: 257, distance: 74.7
click at [771, 275] on label "Malaria" at bounding box center [808, 270] width 109 height 18
checkbox input "false"
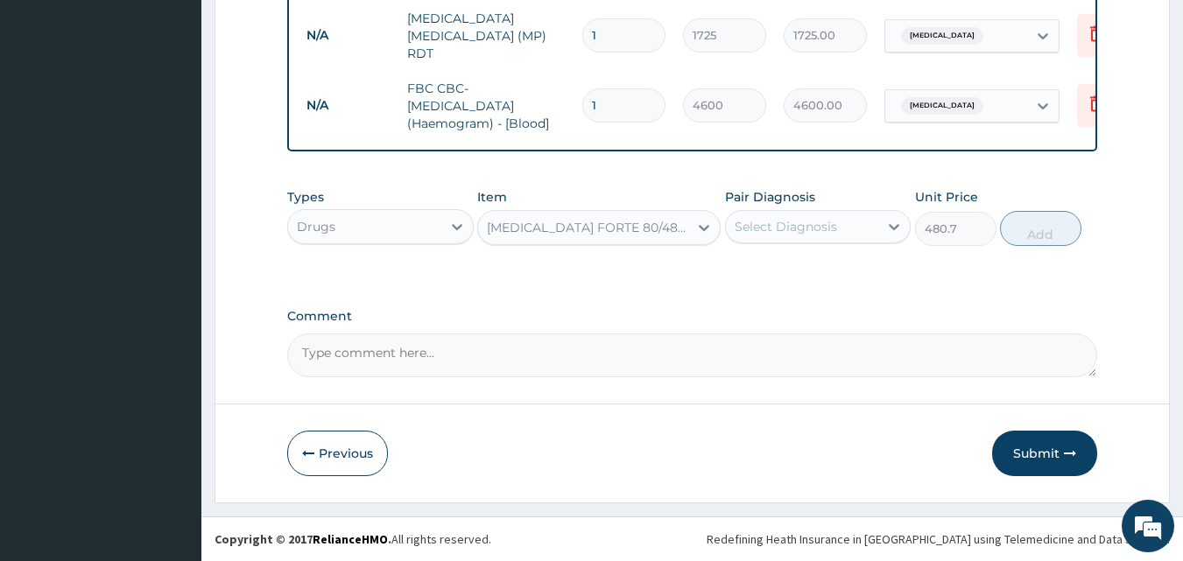
click at [795, 221] on div "Select Diagnosis" at bounding box center [786, 227] width 102 height 18
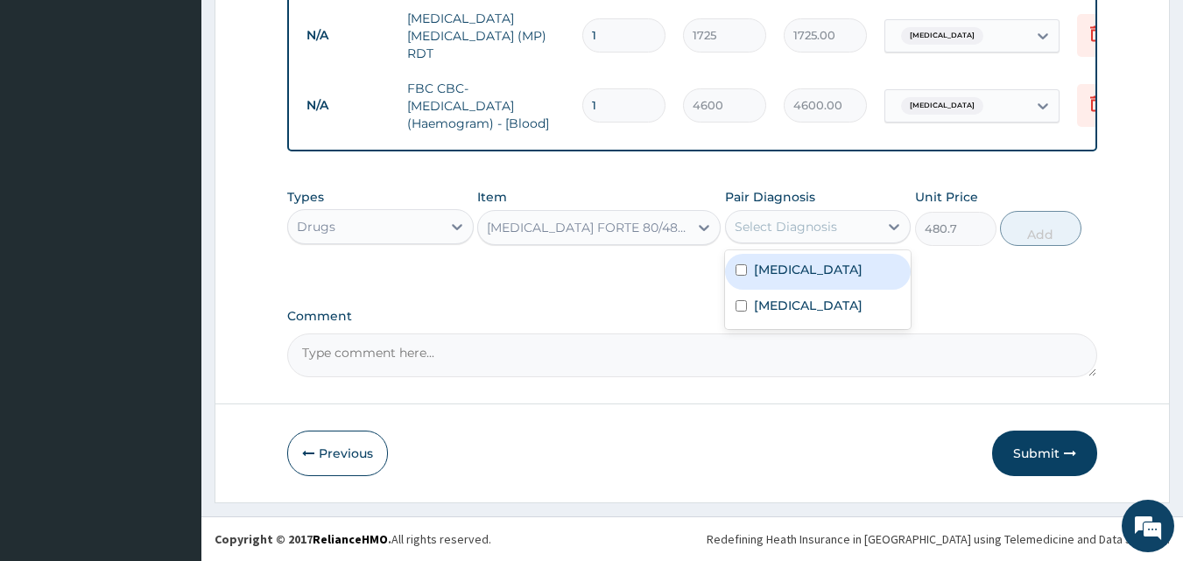
click at [770, 285] on div "Malaria" at bounding box center [818, 272] width 186 height 36
checkbox input "true"
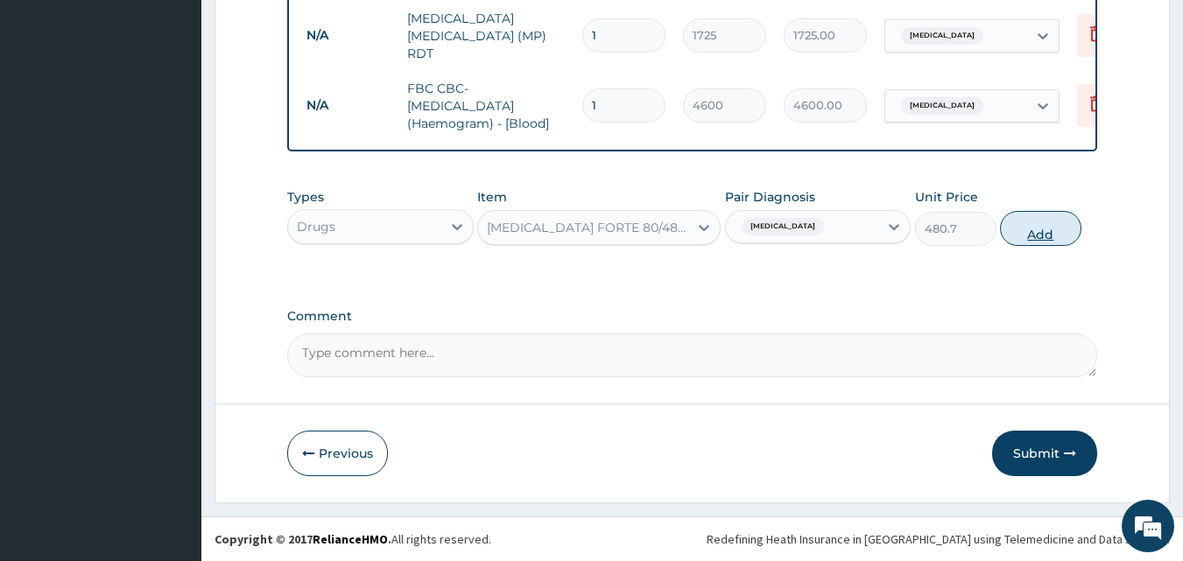
click at [1012, 236] on button "Add" at bounding box center [1040, 228] width 81 height 35
type input "0"
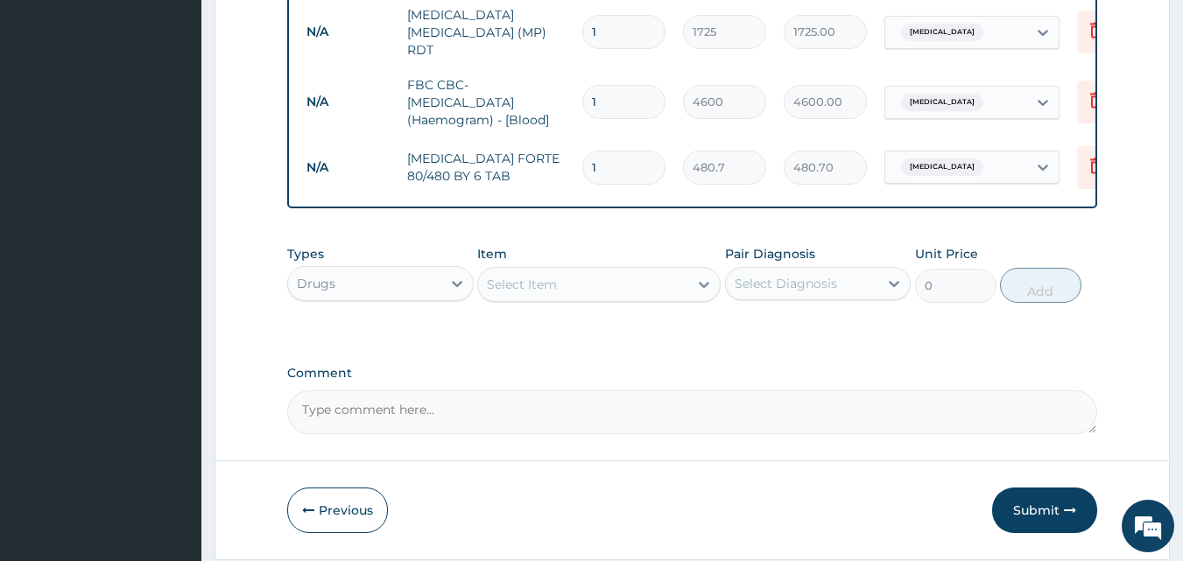
type input "0.00"
type input "6"
type input "2884.20"
type input "6"
click at [622, 277] on div "Select Item" at bounding box center [583, 285] width 210 height 28
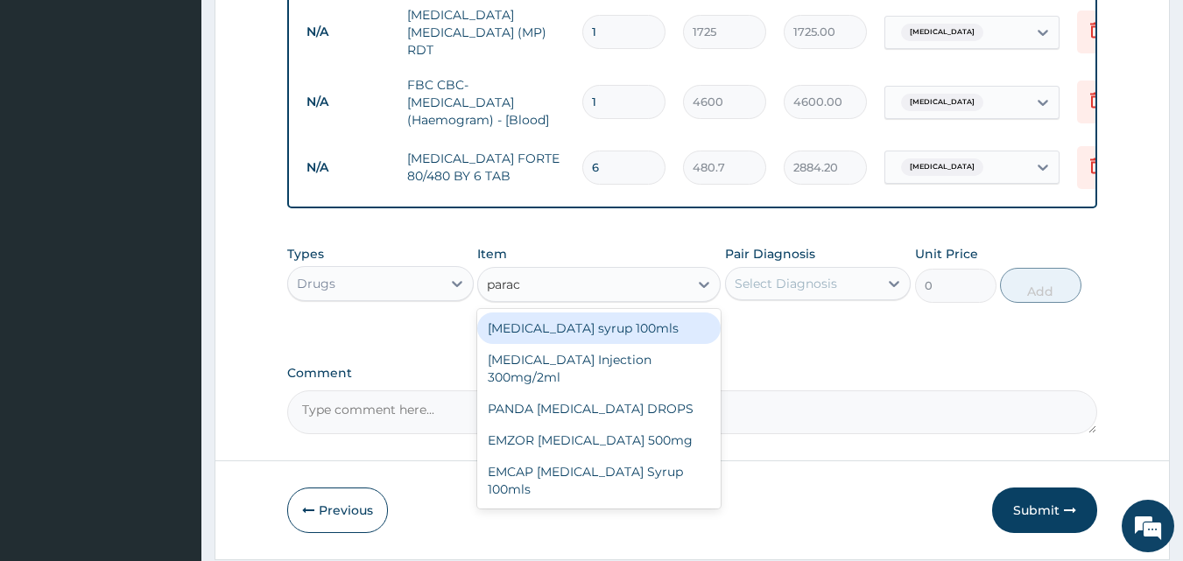
type input "parace"
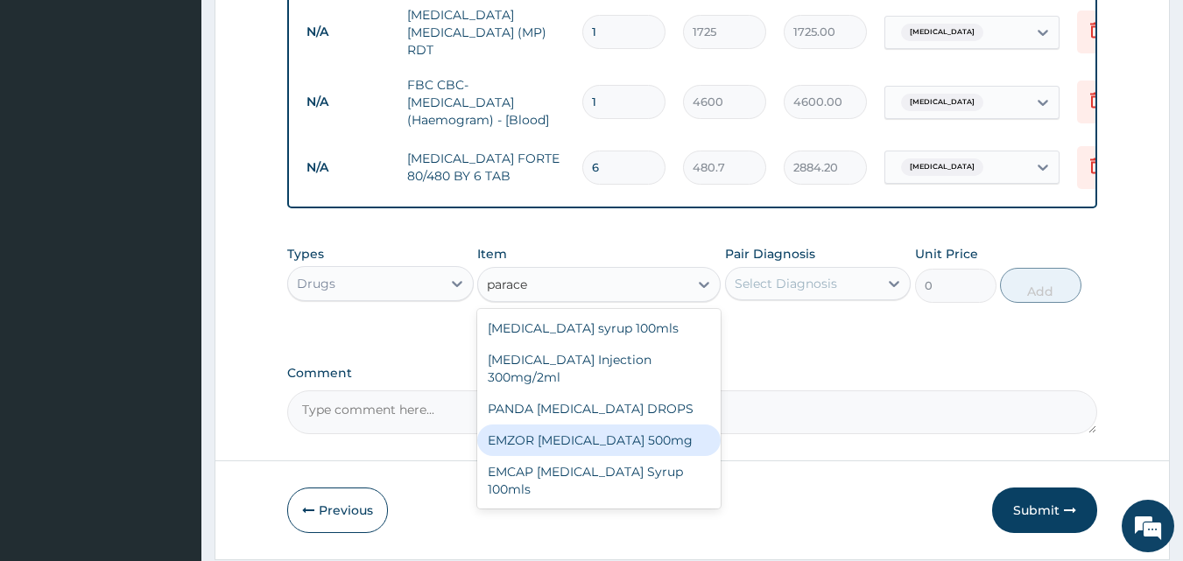
click at [565, 441] on div "EMZOR PARACETAMOL 500mg" at bounding box center [598, 441] width 243 height 32
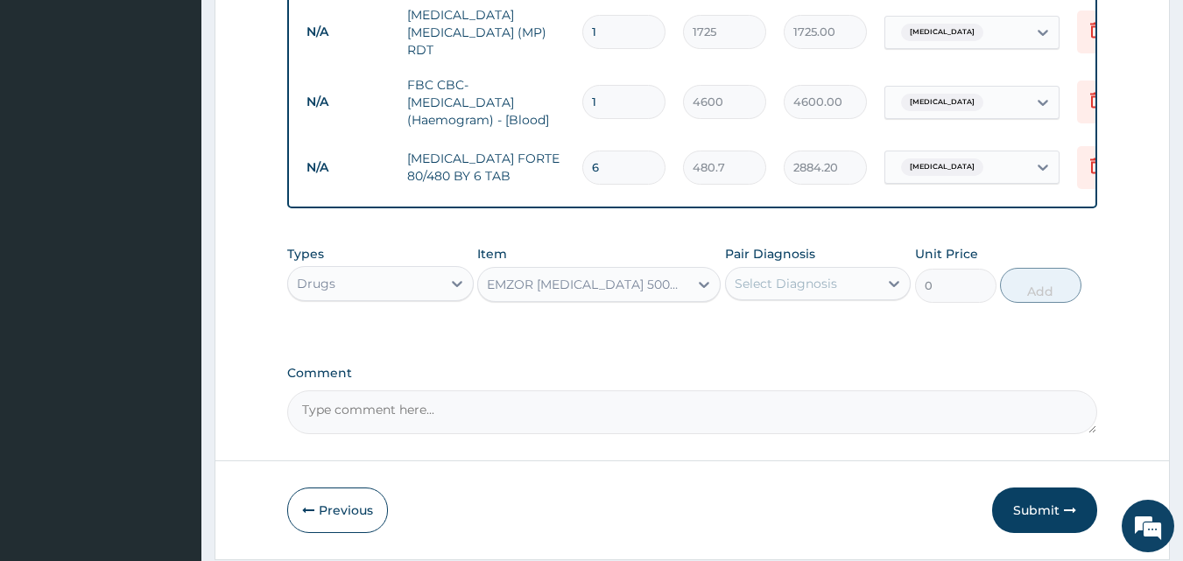
type input "25.3"
click at [771, 287] on div "Select Diagnosis" at bounding box center [786, 284] width 102 height 18
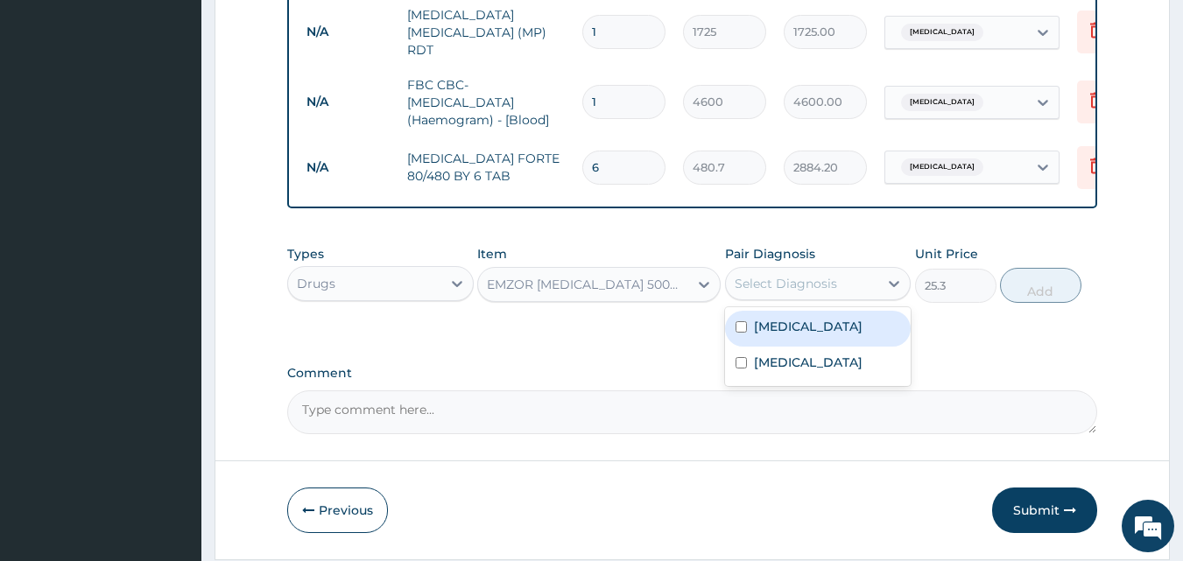
drag, startPoint x: 764, startPoint y: 341, endPoint x: 839, endPoint y: 286, distance: 92.6
click at [767, 341] on div "Malaria" at bounding box center [818, 329] width 186 height 36
checkbox input "true"
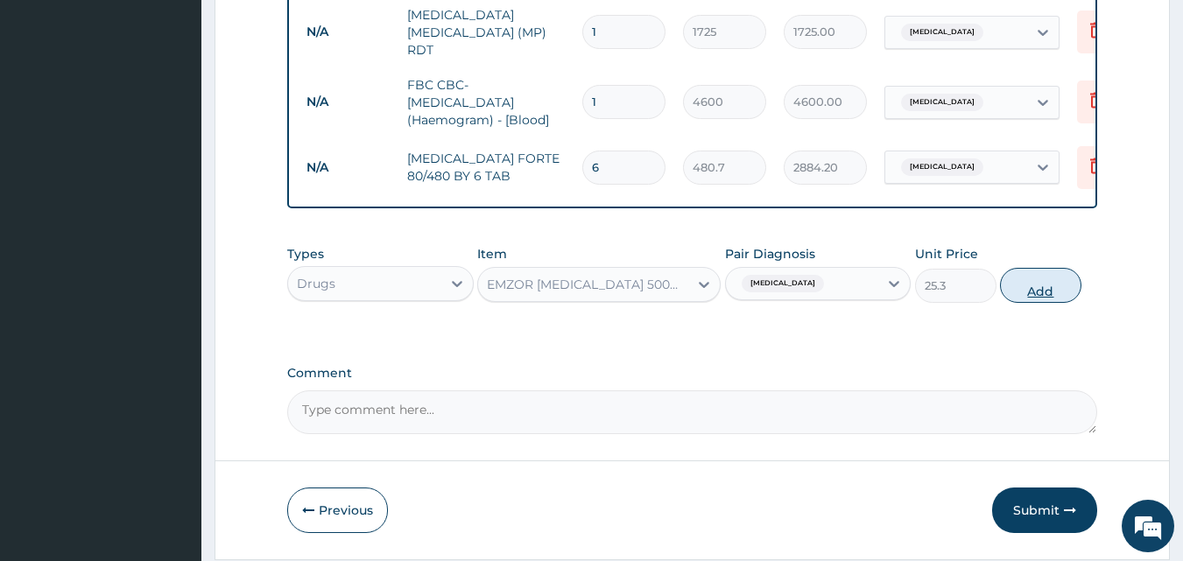
click at [1065, 287] on button "Add" at bounding box center [1040, 285] width 81 height 35
type input "0"
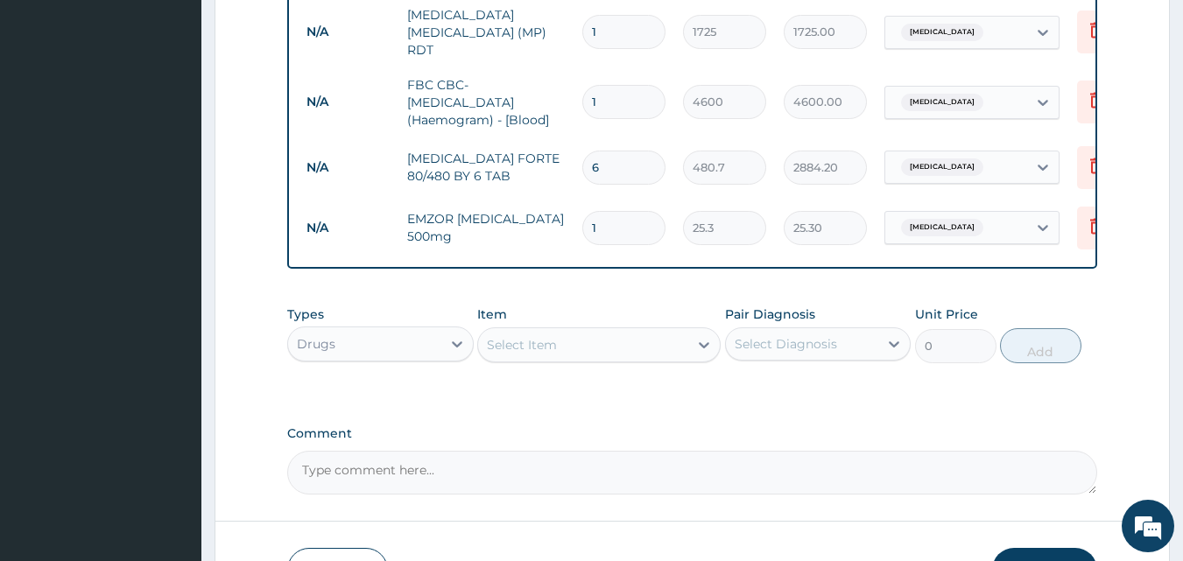
type input "18"
type input "455.40"
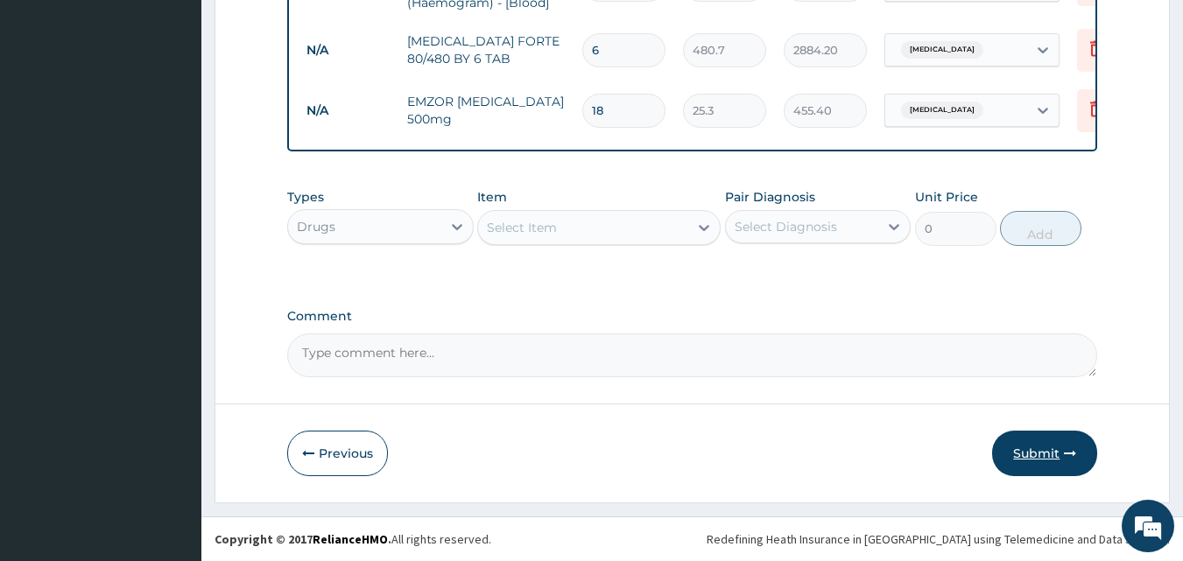
type input "18"
click at [1075, 456] on icon "button" at bounding box center [1070, 453] width 12 height 12
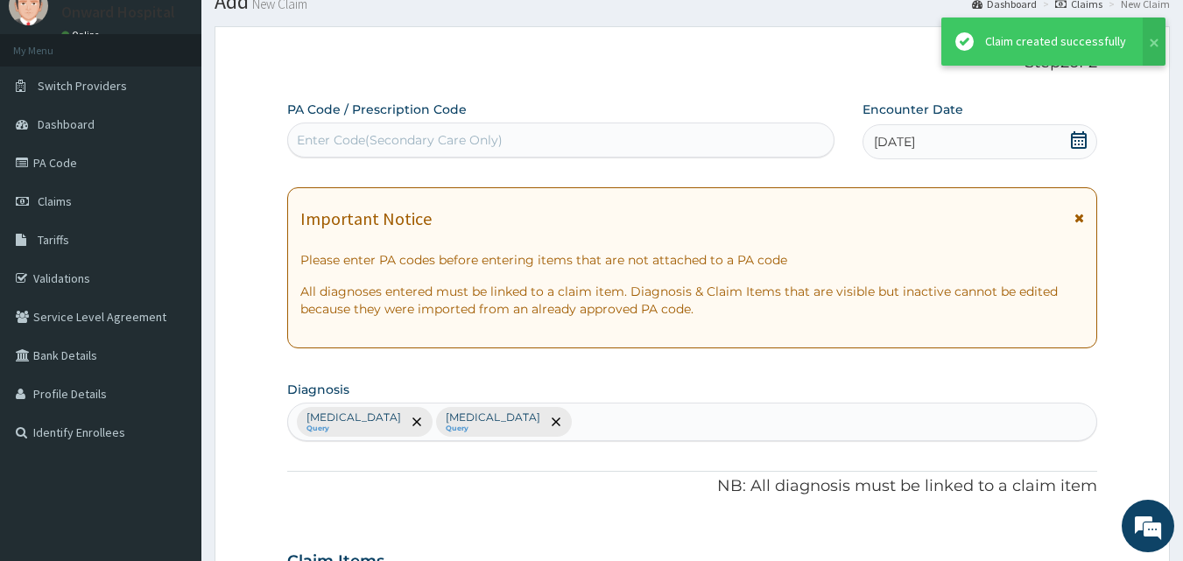
scroll to position [892, 0]
